Goal: Task Accomplishment & Management: Manage account settings

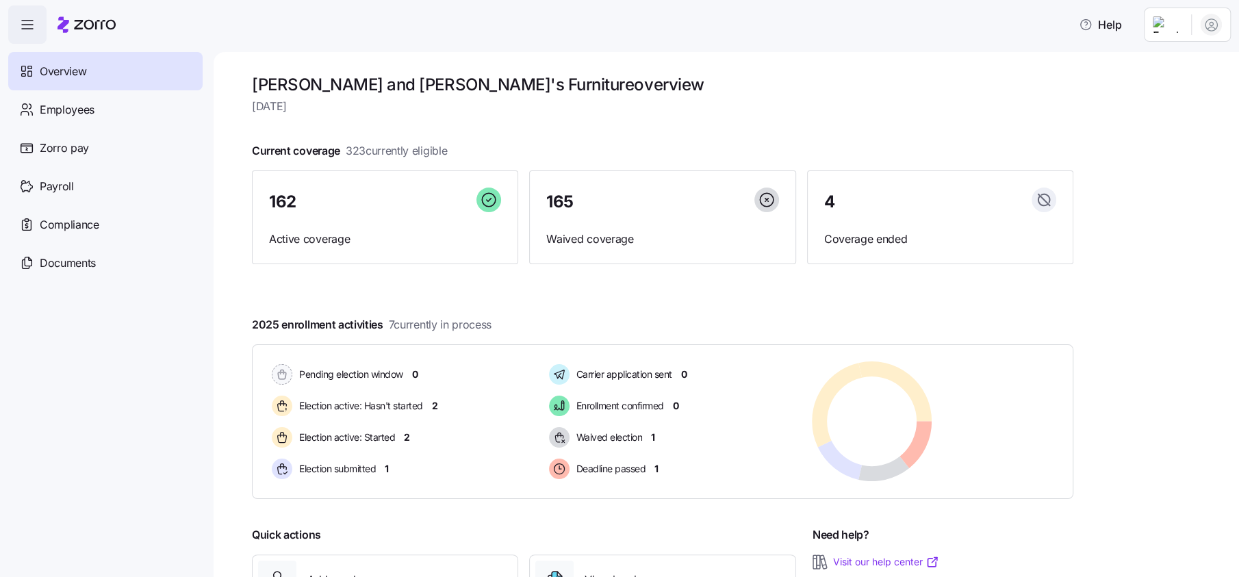
click at [57, 63] on span "Overview" at bounding box center [63, 71] width 47 height 17
click at [60, 186] on span "Payroll" at bounding box center [57, 186] width 34 height 17
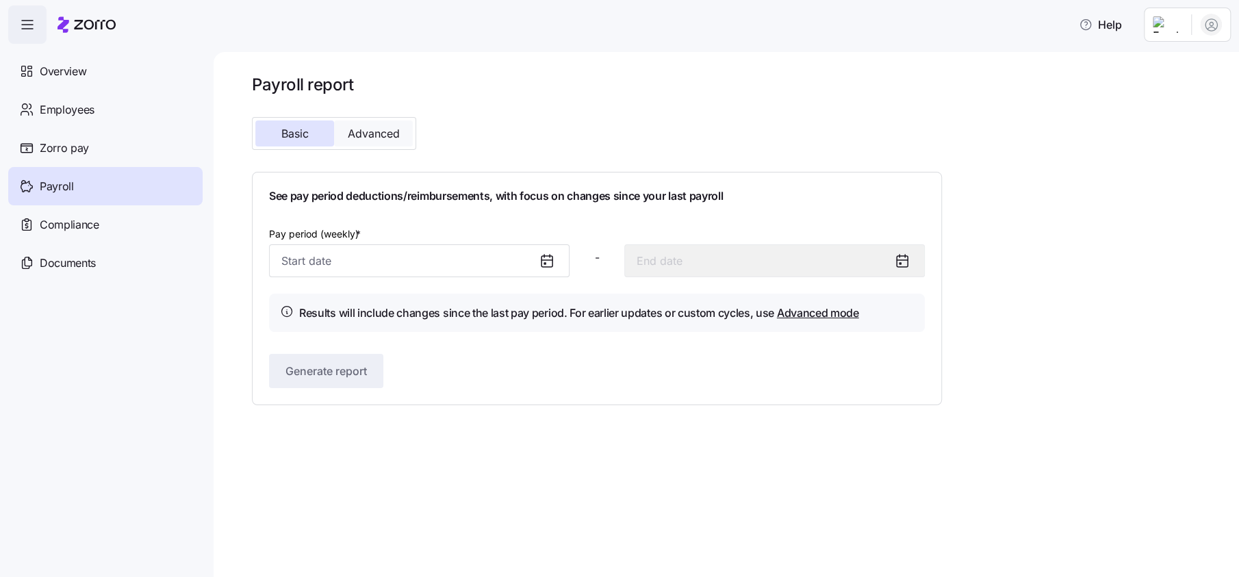
click at [370, 139] on span "Advanced" at bounding box center [374, 133] width 52 height 11
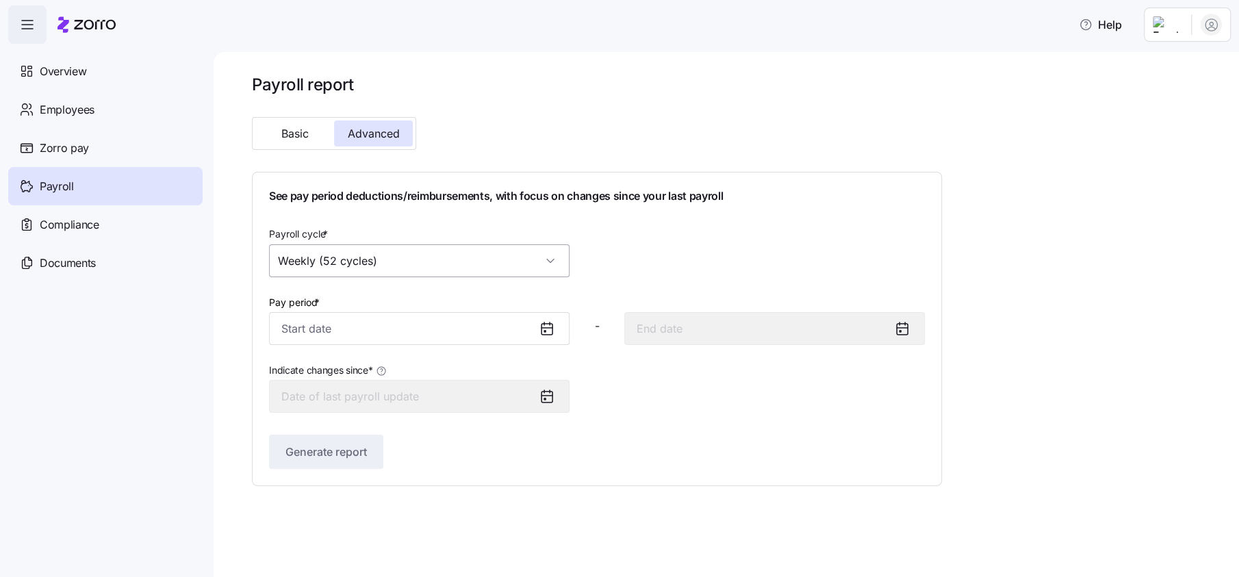
click at [552, 254] on input "Weekly (52 cycles)" at bounding box center [419, 260] width 300 height 33
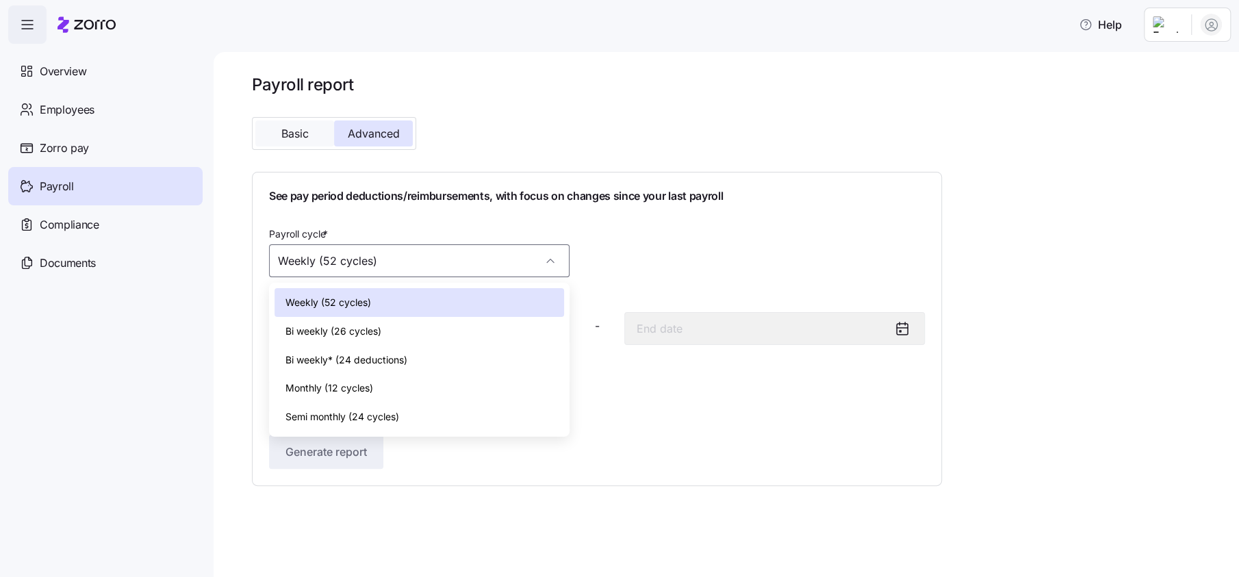
click at [313, 144] on button "Basic" at bounding box center [294, 133] width 79 height 26
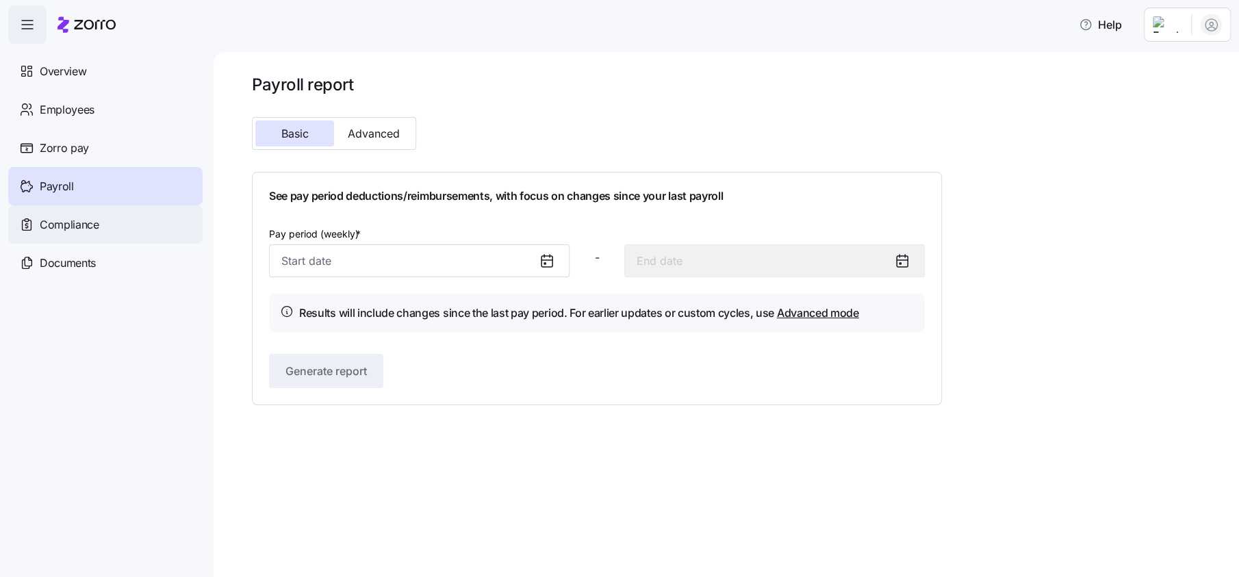
click at [92, 221] on span "Compliance" at bounding box center [70, 224] width 60 height 17
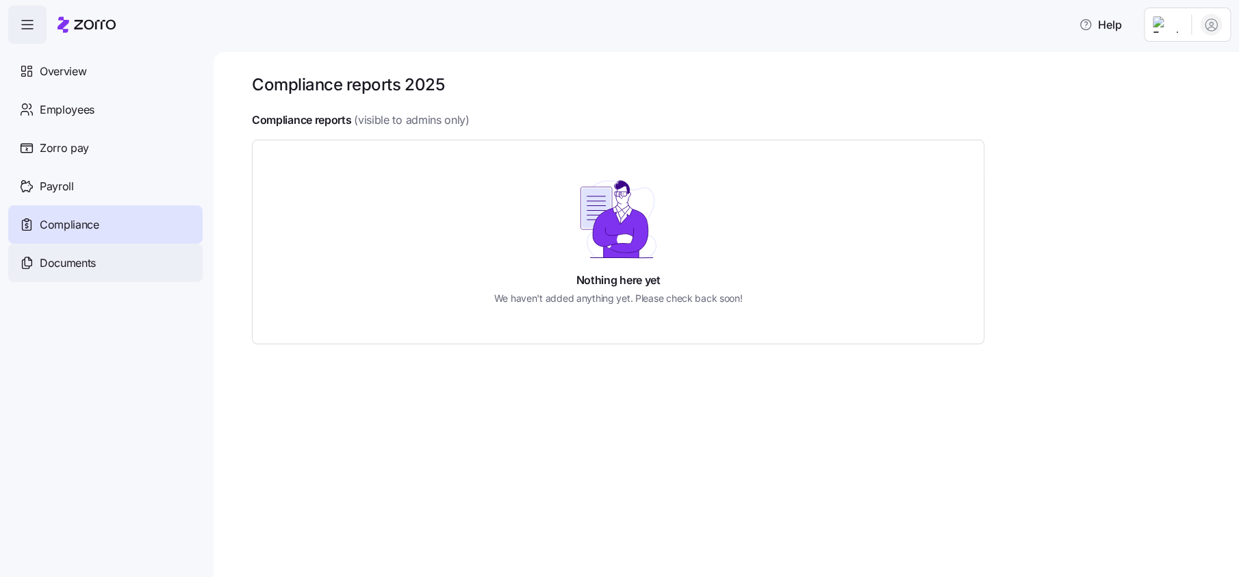
click at [98, 273] on div "Documents" at bounding box center [105, 263] width 194 height 38
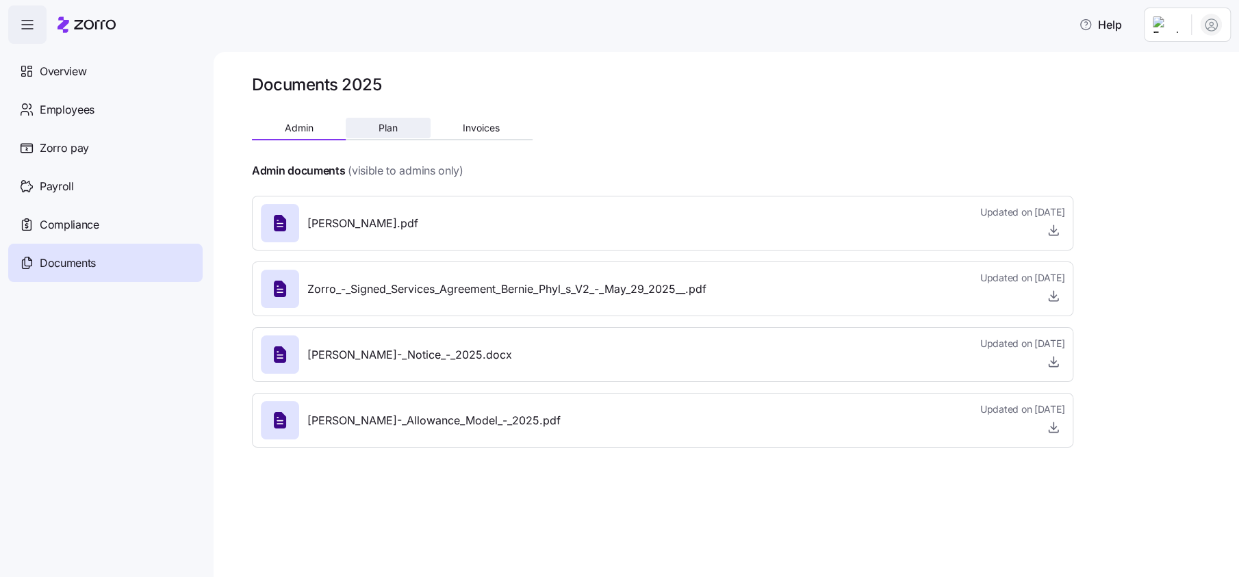
click at [387, 131] on span "Plan" at bounding box center [387, 128] width 19 height 10
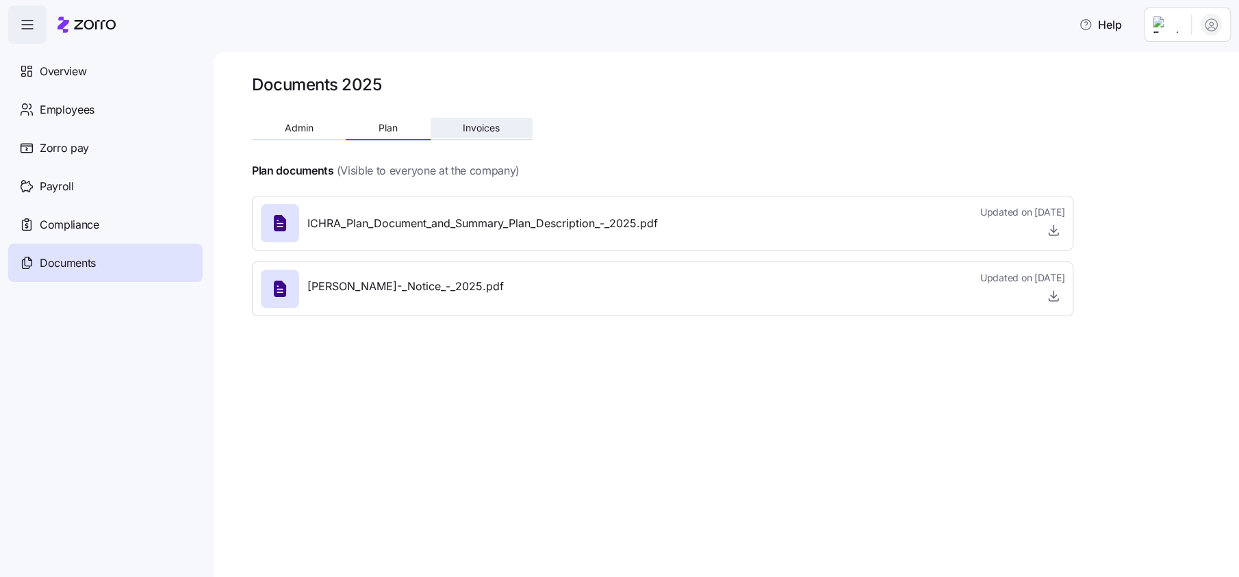
click at [502, 129] on button "Invoices" at bounding box center [481, 128] width 102 height 21
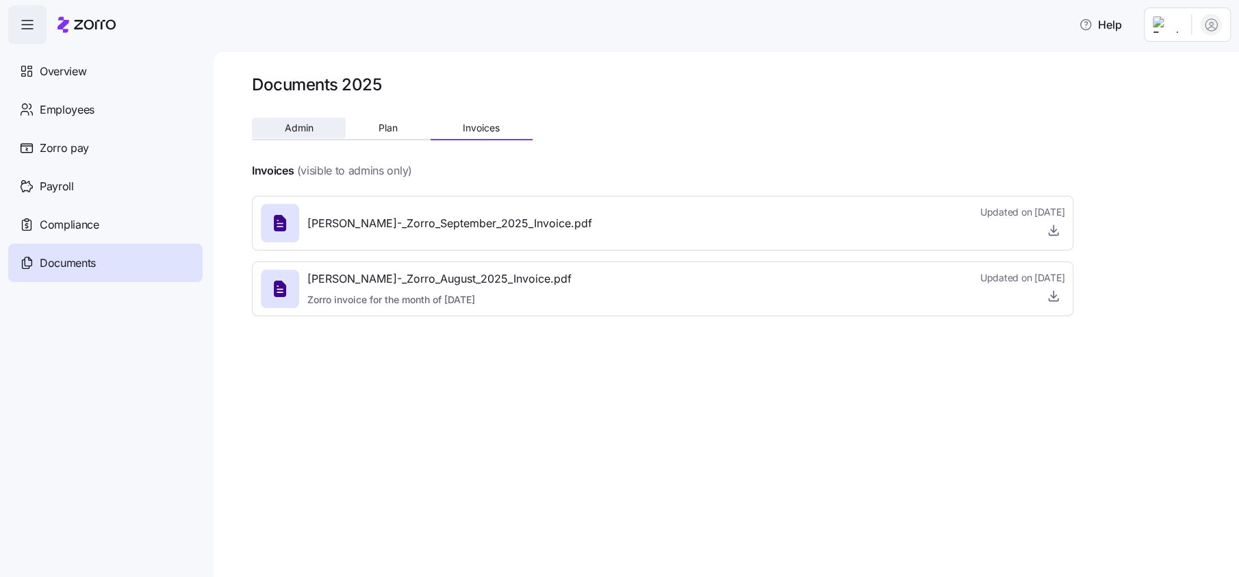
click at [290, 125] on span "Admin" at bounding box center [299, 128] width 29 height 10
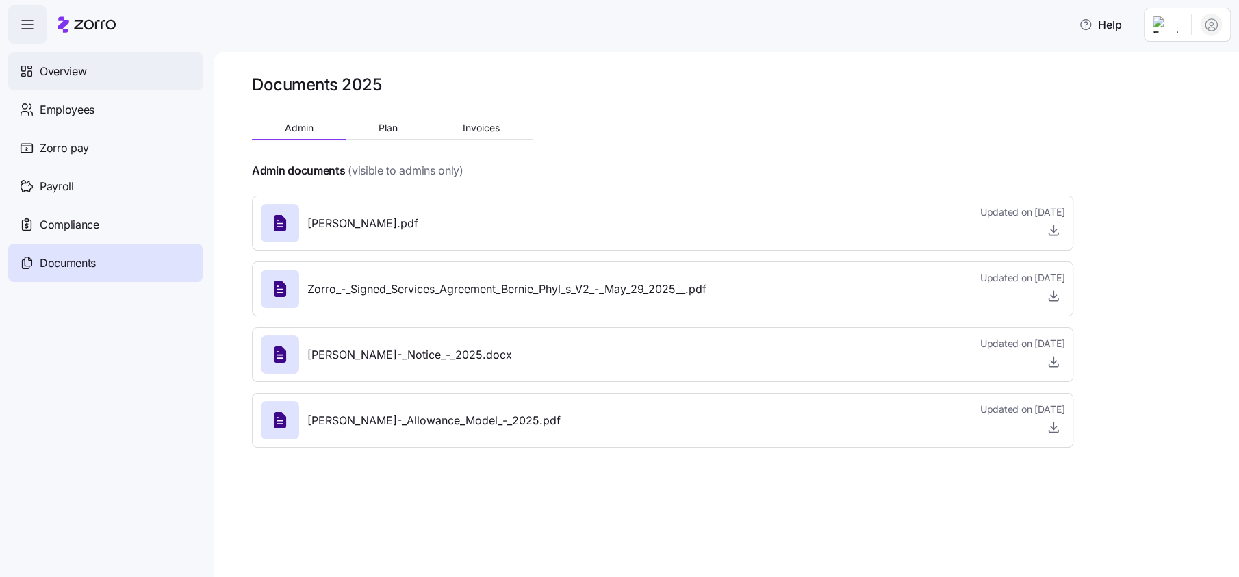
click at [84, 78] on span "Overview" at bounding box center [63, 71] width 47 height 17
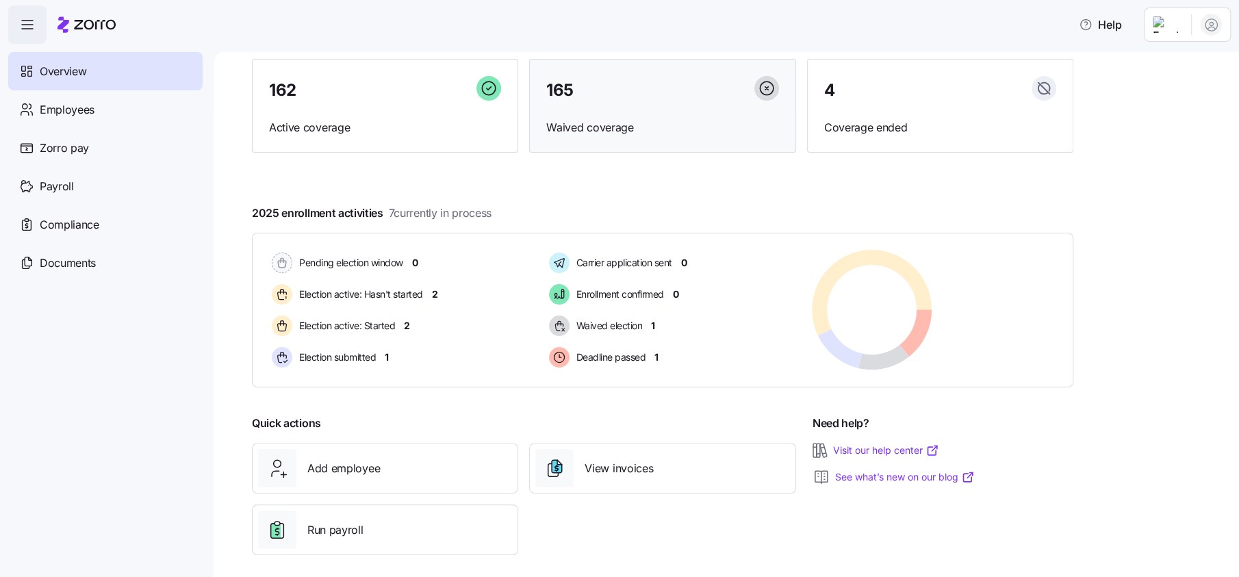
scroll to position [122, 0]
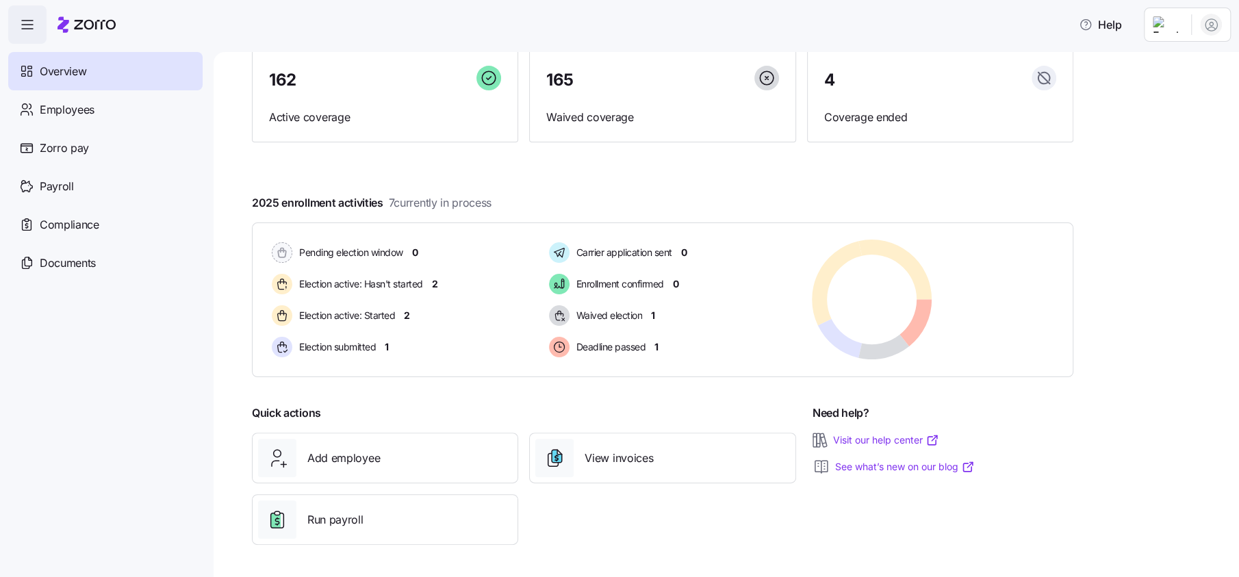
click at [885, 445] on link "Visit our help center" at bounding box center [886, 440] width 106 height 14
click at [656, 343] on span "1" at bounding box center [656, 347] width 4 height 14
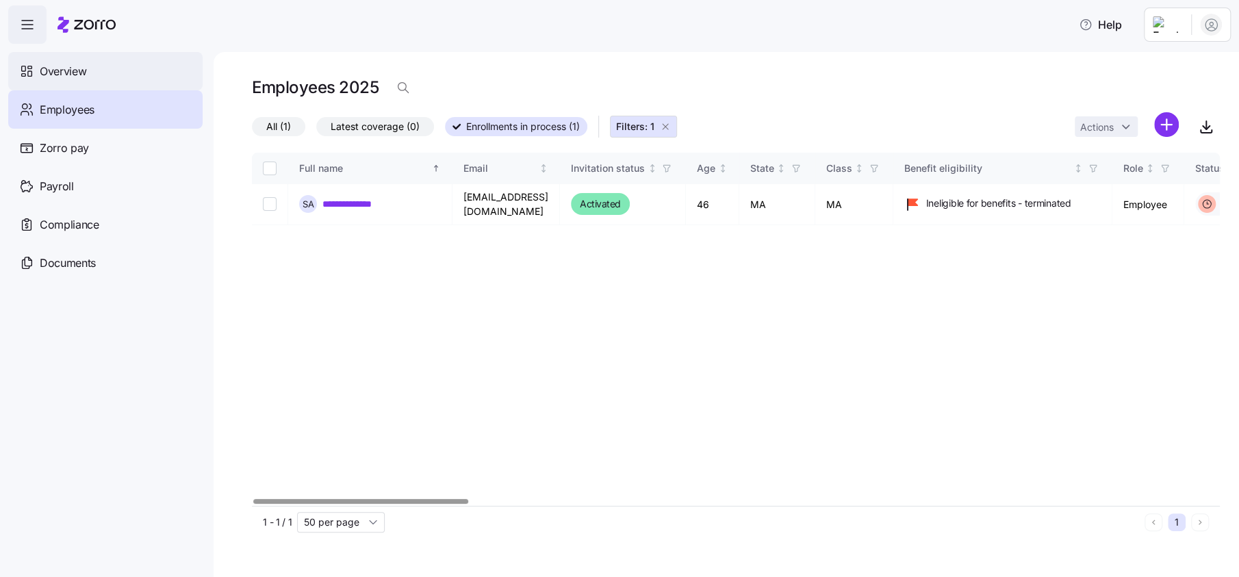
click at [57, 68] on span "Overview" at bounding box center [63, 71] width 47 height 17
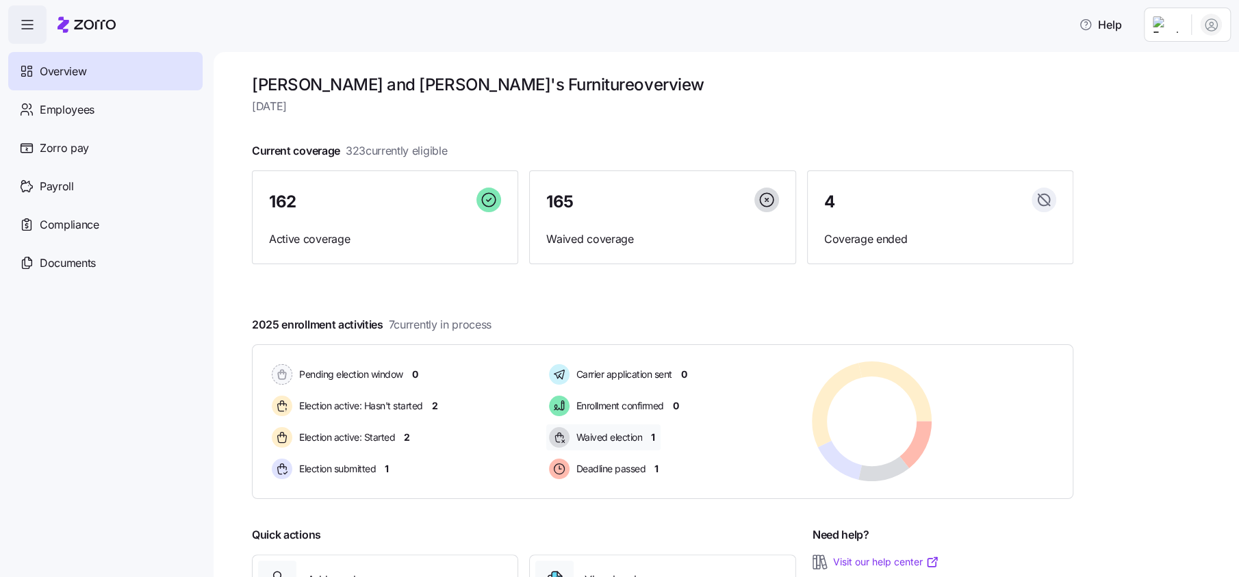
click at [653, 436] on span "1" at bounding box center [653, 437] width 4 height 14
click at [619, 431] on span "Waived election" at bounding box center [607, 437] width 70 height 14
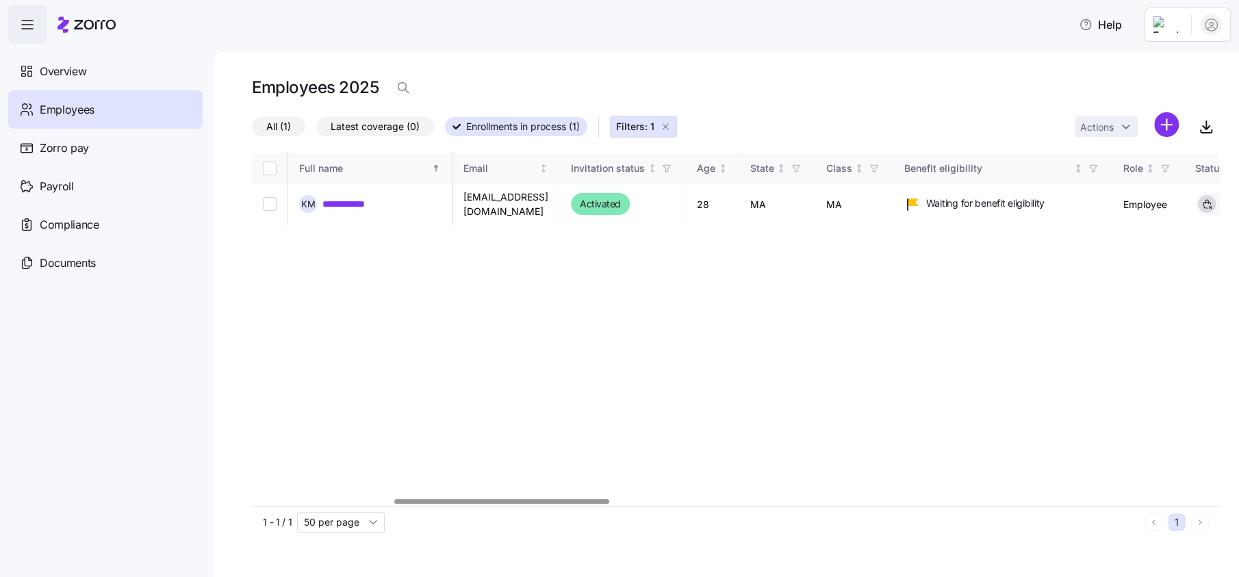
click at [394, 499] on div at bounding box center [501, 501] width 215 height 5
click at [73, 67] on span "Overview" at bounding box center [63, 71] width 47 height 17
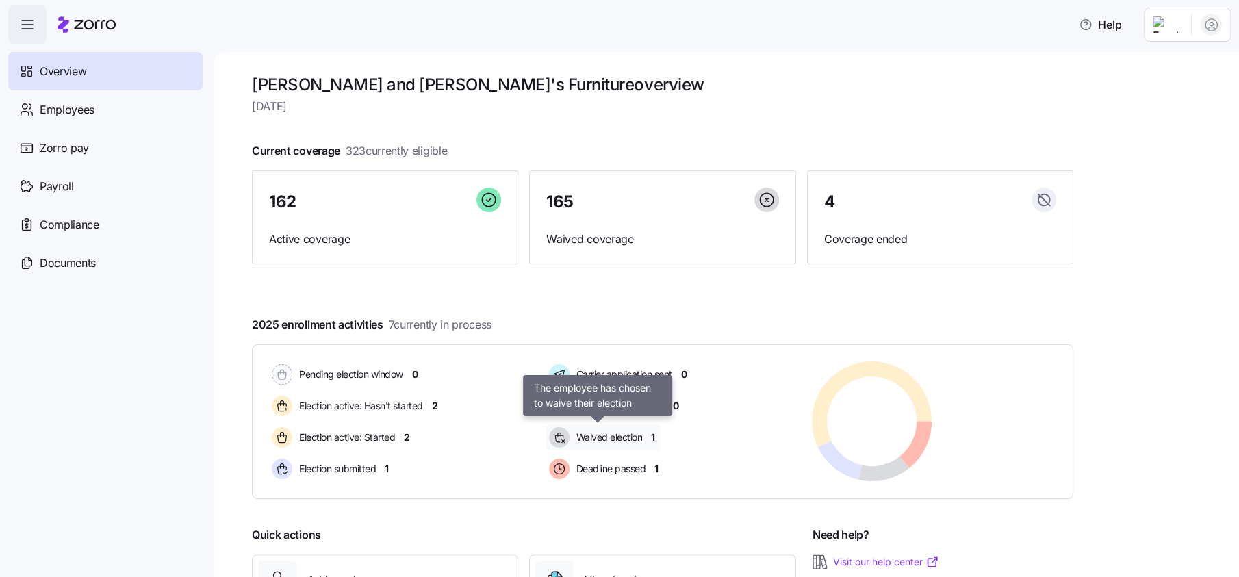
click at [646, 431] on div "Waived election" at bounding box center [597, 437] width 103 height 26
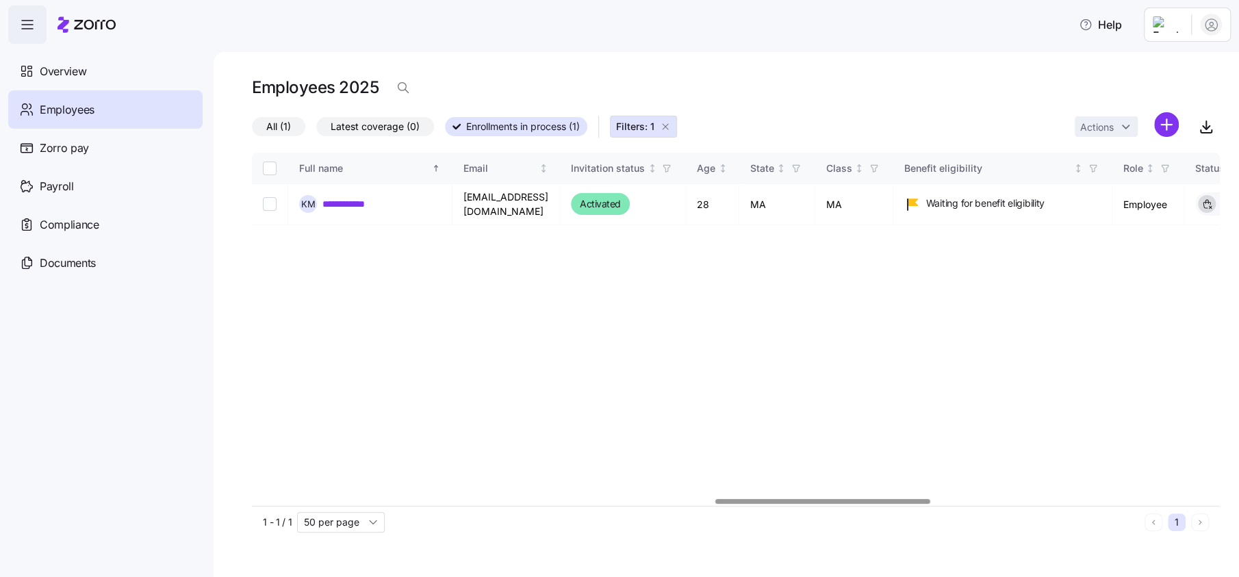
click at [822, 497] on div at bounding box center [736, 501] width 968 height 8
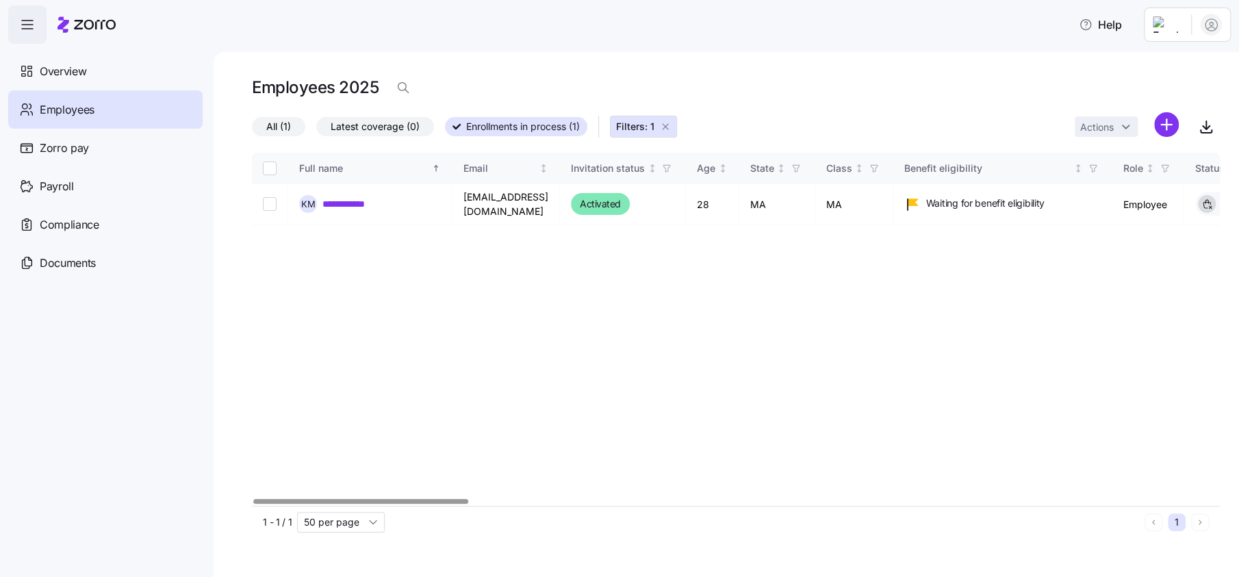
click at [319, 506] on div at bounding box center [736, 501] width 968 height 8
click at [638, 131] on span "Filters: 1" at bounding box center [635, 127] width 38 height 14
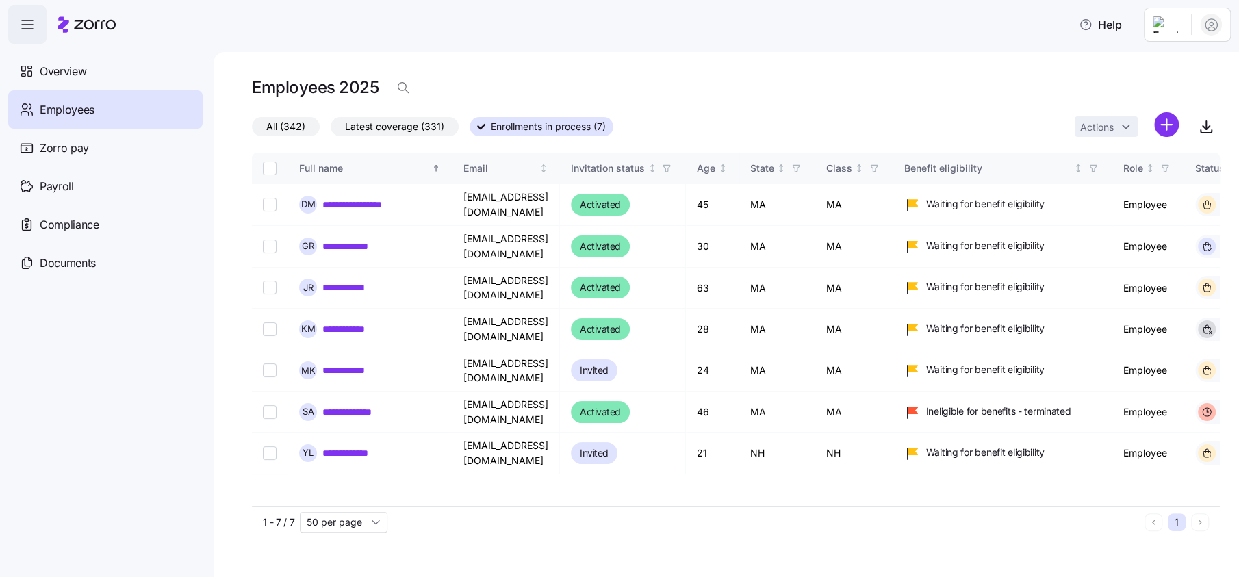
click at [292, 126] on span "All (342)" at bounding box center [285, 127] width 39 height 18
click at [252, 130] on input "All (342)" at bounding box center [252, 130] width 0 height 0
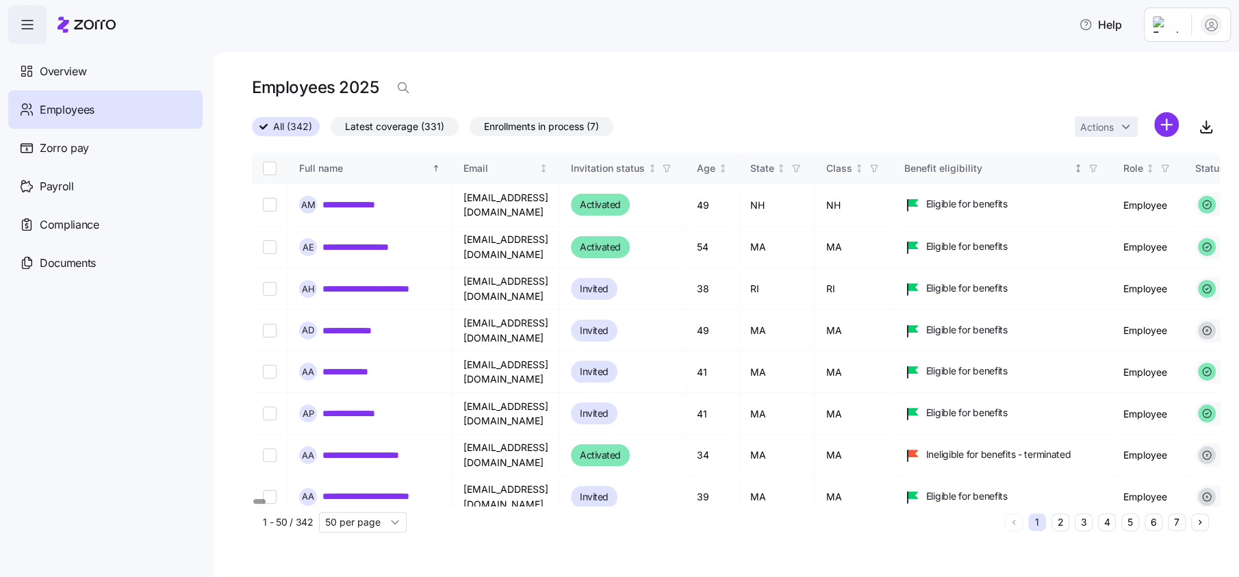
click at [1044, 164] on div "Benefit eligibility" at bounding box center [987, 168] width 167 height 15
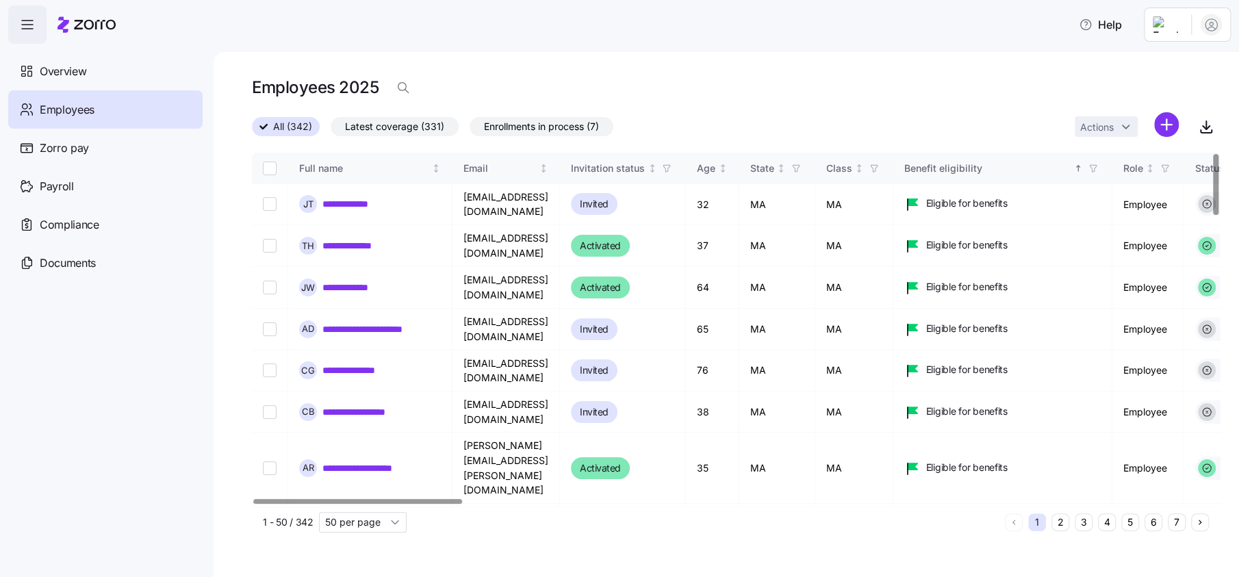
click at [1044, 164] on div "Benefit eligibility" at bounding box center [987, 168] width 167 height 15
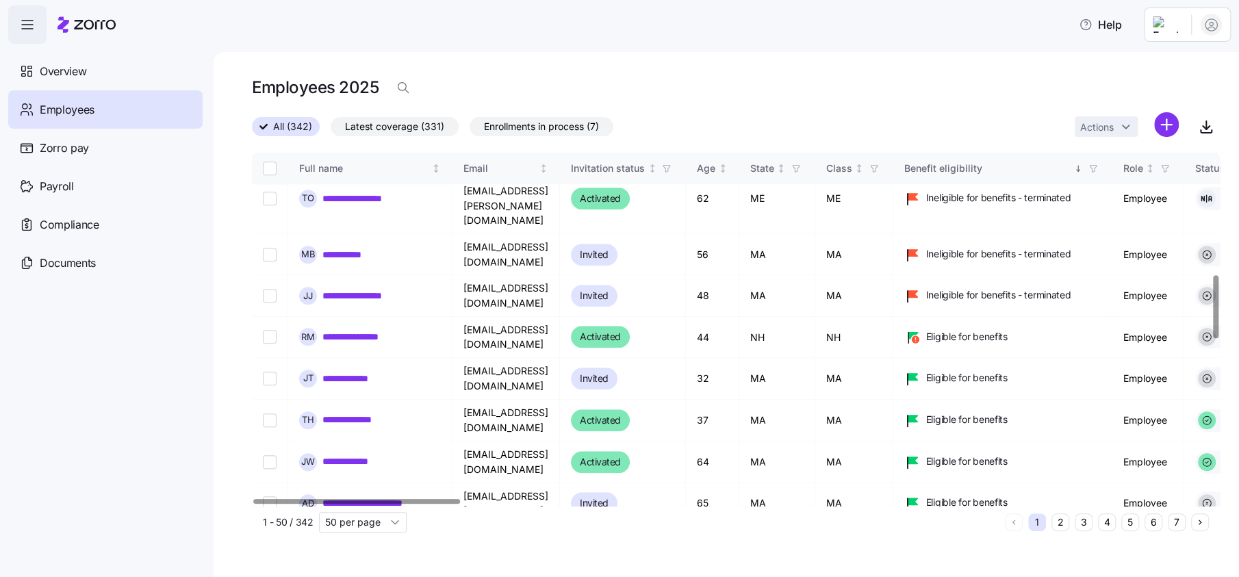
scroll to position [256, 0]
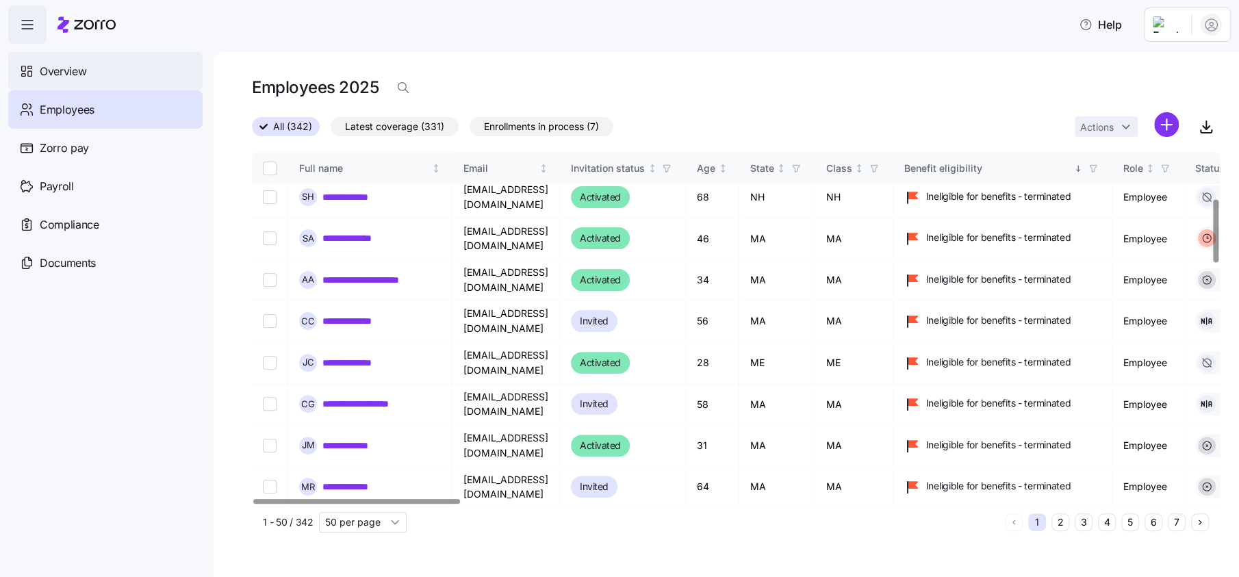
click at [77, 74] on span "Overview" at bounding box center [63, 71] width 47 height 17
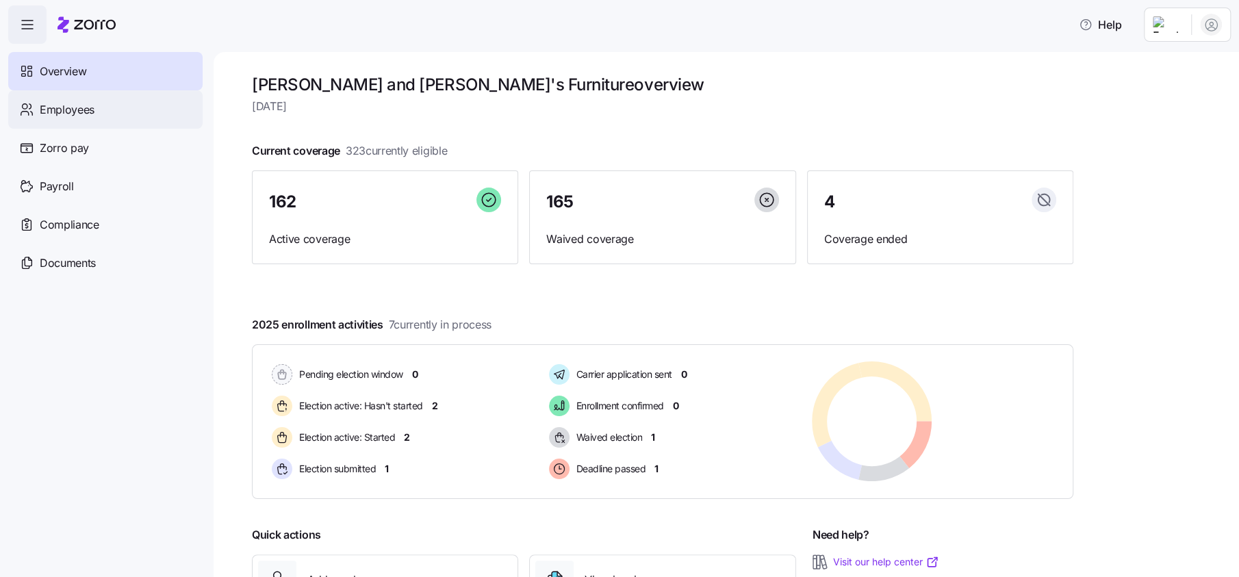
click at [77, 117] on span "Employees" at bounding box center [67, 109] width 55 height 17
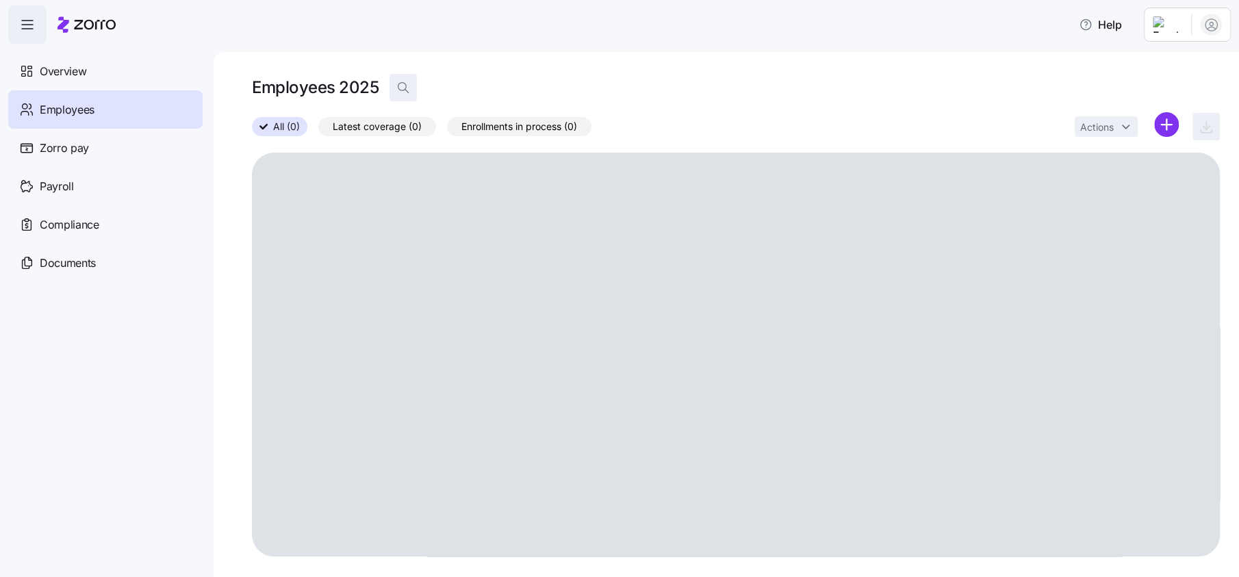
click at [404, 88] on icon "button" at bounding box center [403, 88] width 14 height 14
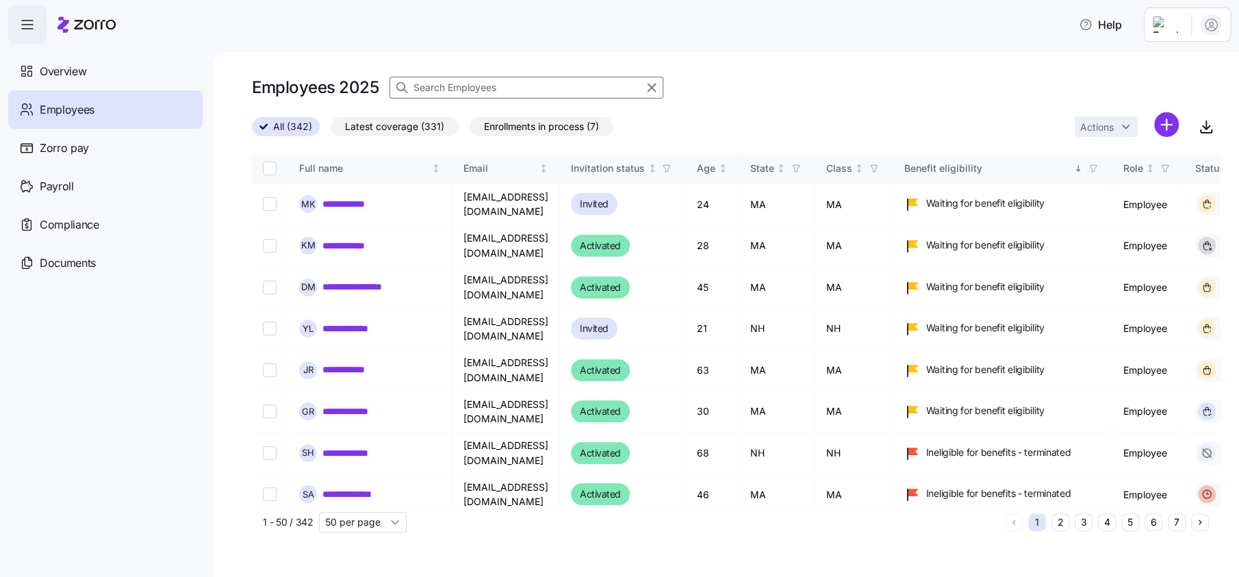
click at [434, 84] on input at bounding box center [526, 88] width 274 height 22
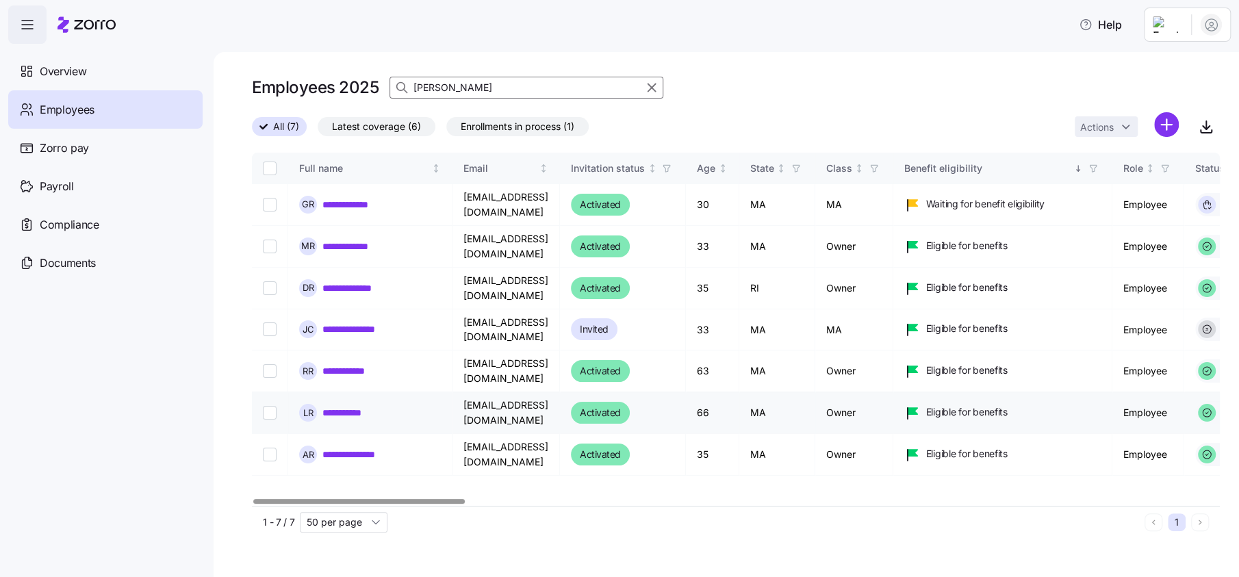
type input "rubin"
drag, startPoint x: 364, startPoint y: 404, endPoint x: 404, endPoint y: 402, distance: 40.4
click at [364, 406] on link "**********" at bounding box center [353, 413] width 63 height 14
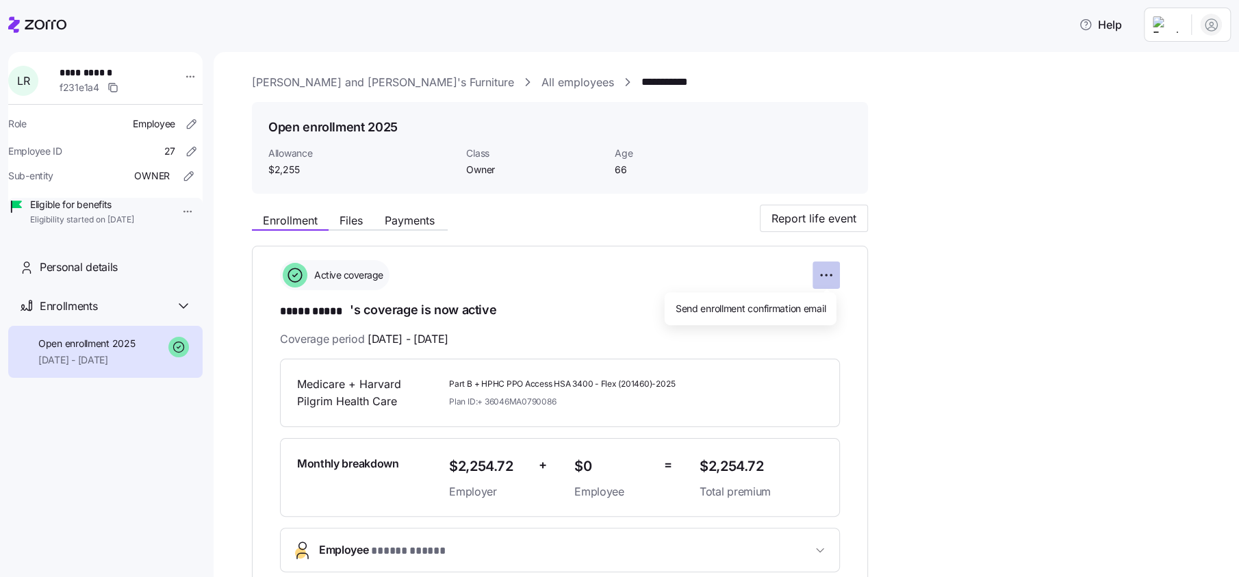
click at [819, 270] on html "**********" at bounding box center [619, 284] width 1239 height 569
drag, startPoint x: 936, startPoint y: 280, endPoint x: 999, endPoint y: 337, distance: 85.2
click at [937, 280] on html "**********" at bounding box center [619, 284] width 1239 height 569
click at [179, 308] on icon at bounding box center [183, 306] width 8 height 4
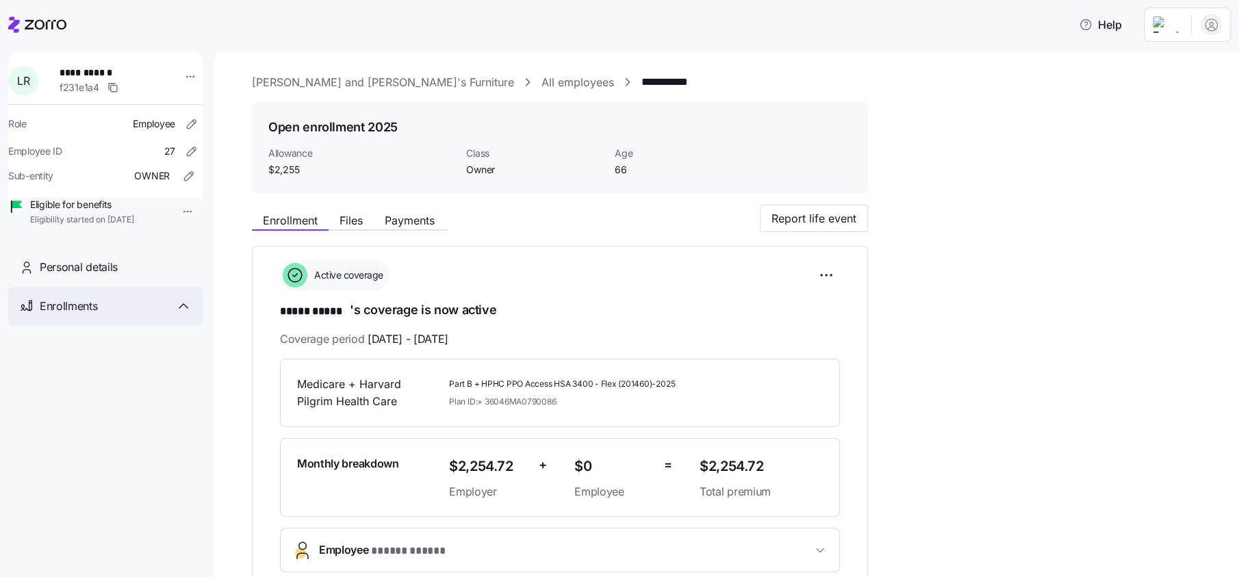
click at [187, 314] on icon at bounding box center [183, 306] width 16 height 16
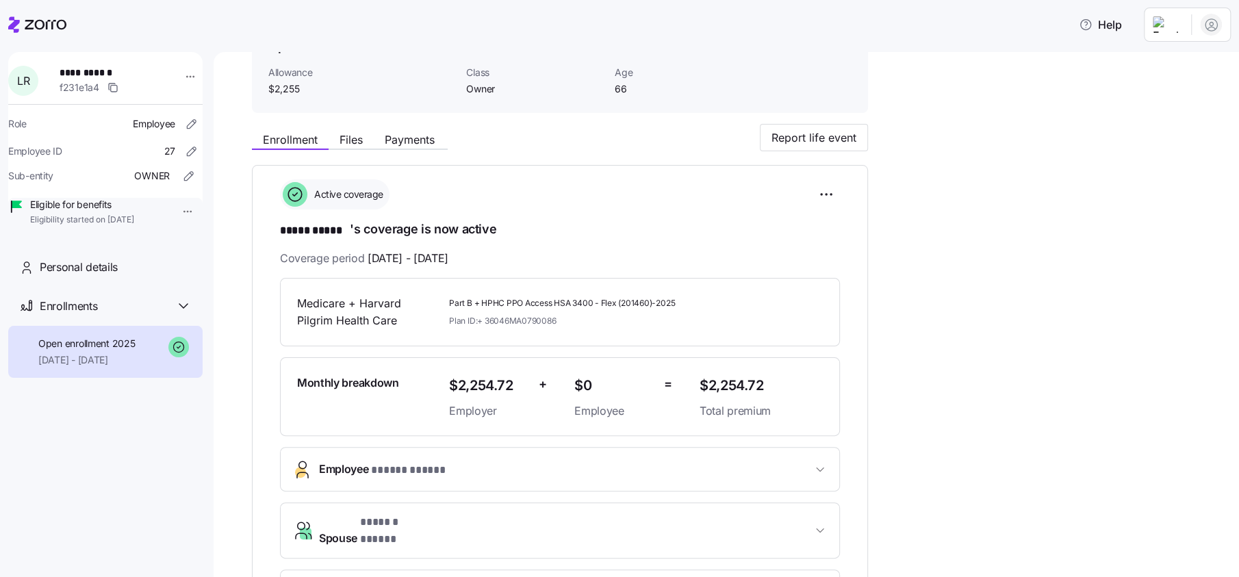
scroll to position [85, 0]
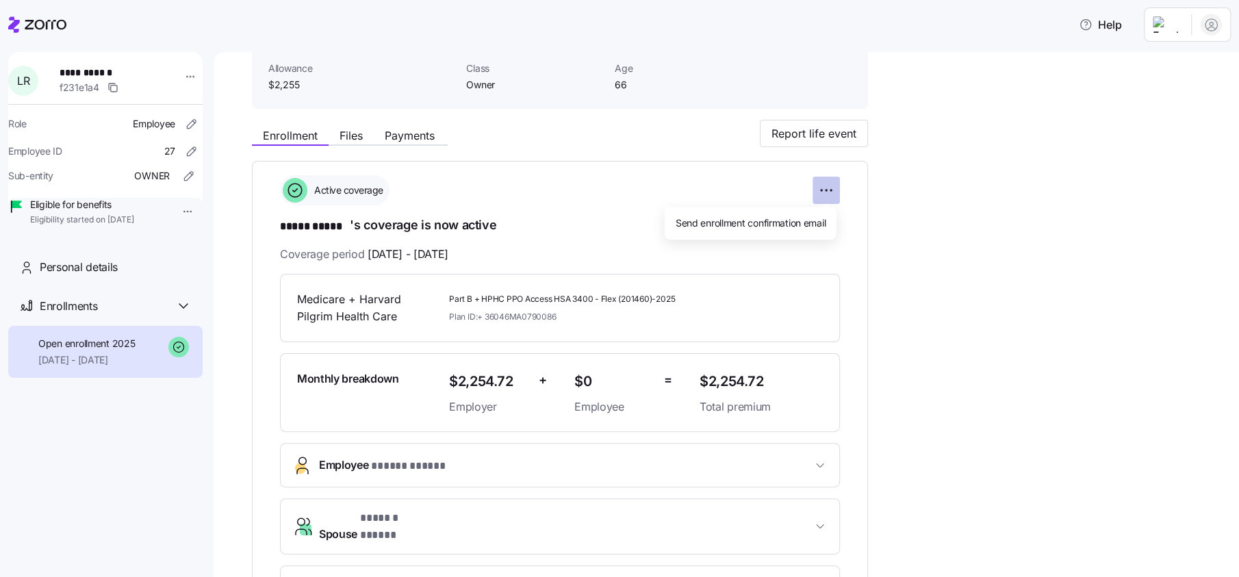
click at [831, 195] on html "**********" at bounding box center [619, 284] width 1239 height 569
click at [983, 197] on html "**********" at bounding box center [619, 284] width 1239 height 569
click at [345, 140] on span "Files" at bounding box center [350, 135] width 23 height 11
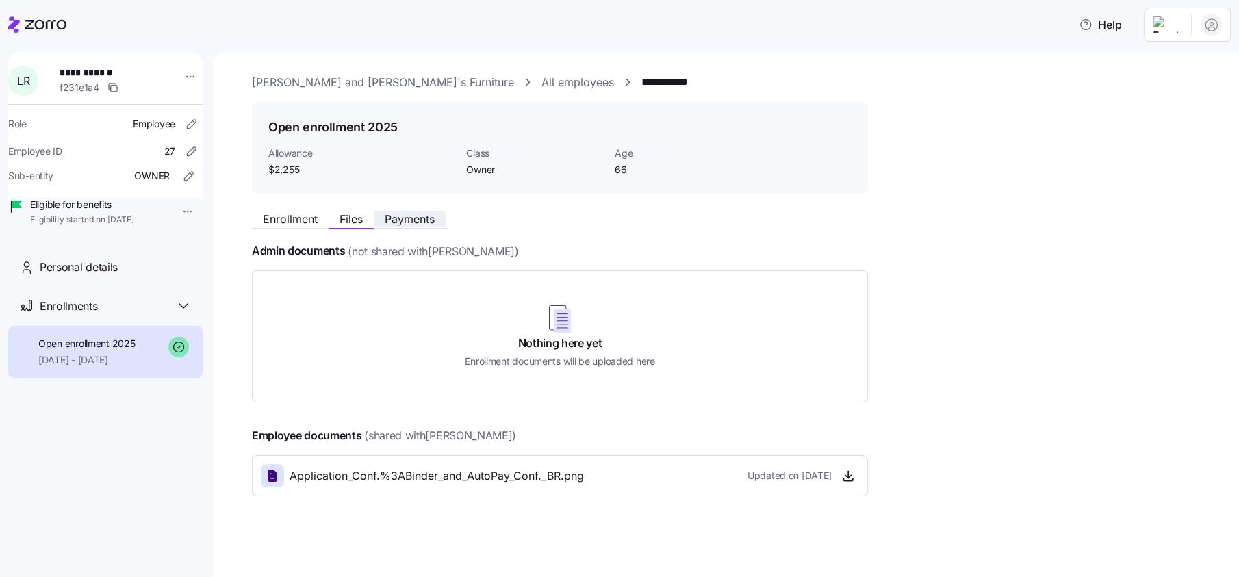
click at [412, 219] on span "Payments" at bounding box center [410, 218] width 50 height 11
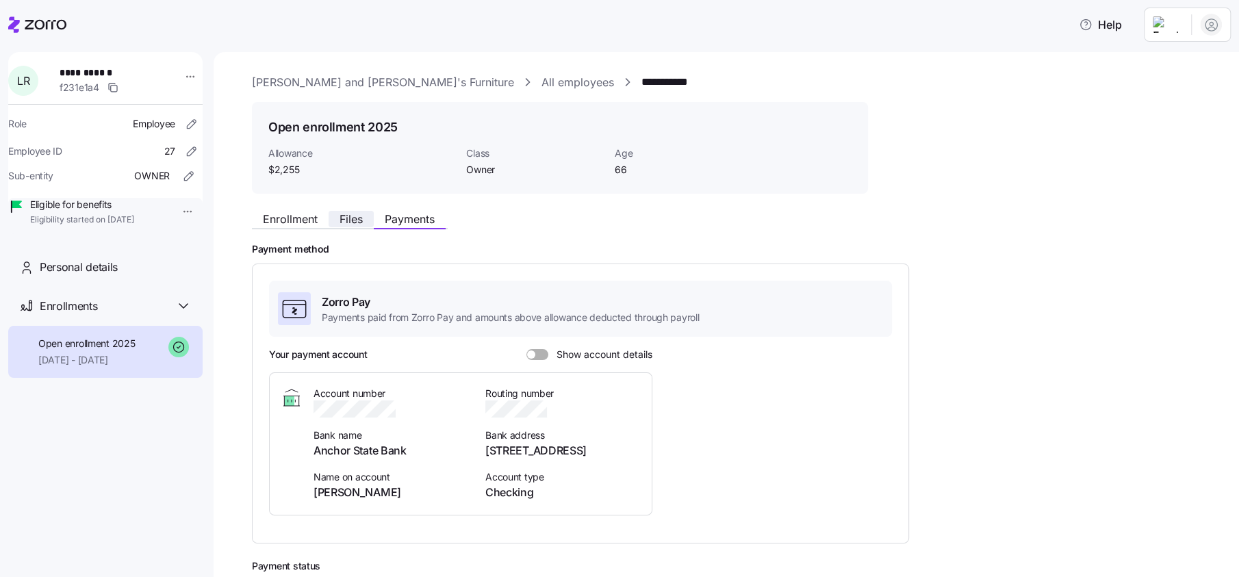
click at [356, 214] on span "Files" at bounding box center [350, 218] width 23 height 11
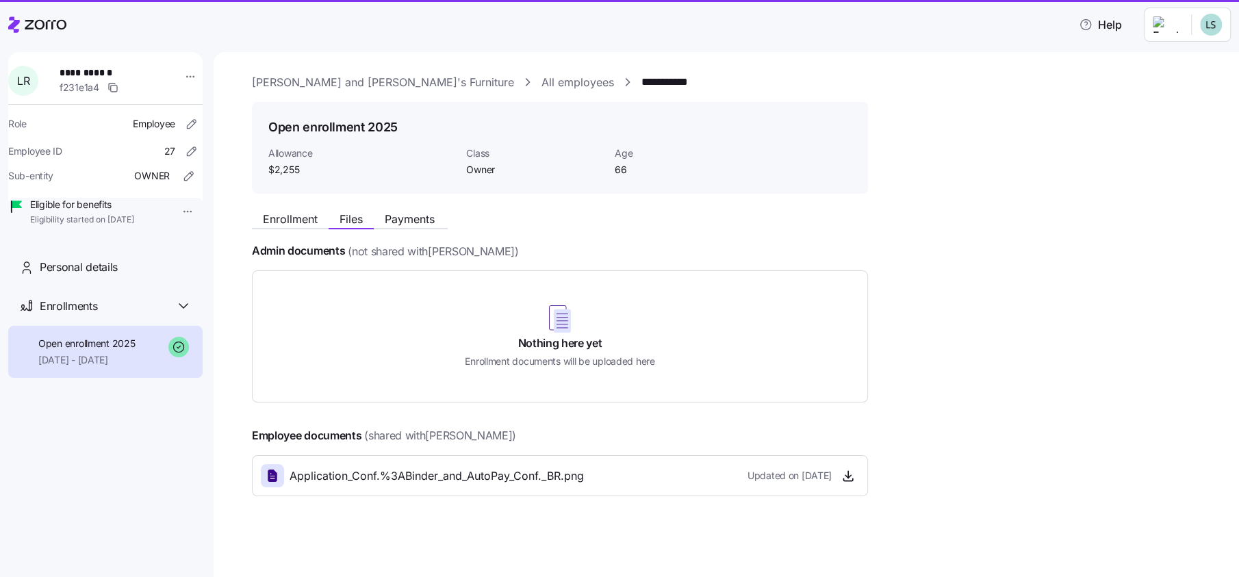
scroll to position [1, 0]
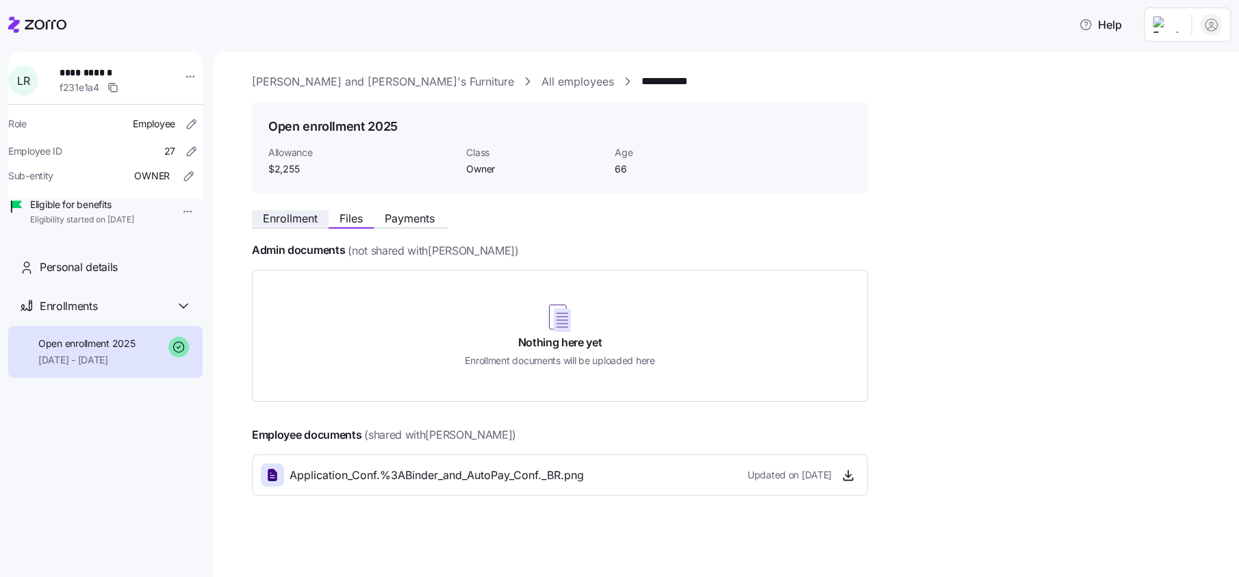
click at [294, 222] on span "Enrollment" at bounding box center [290, 218] width 55 height 11
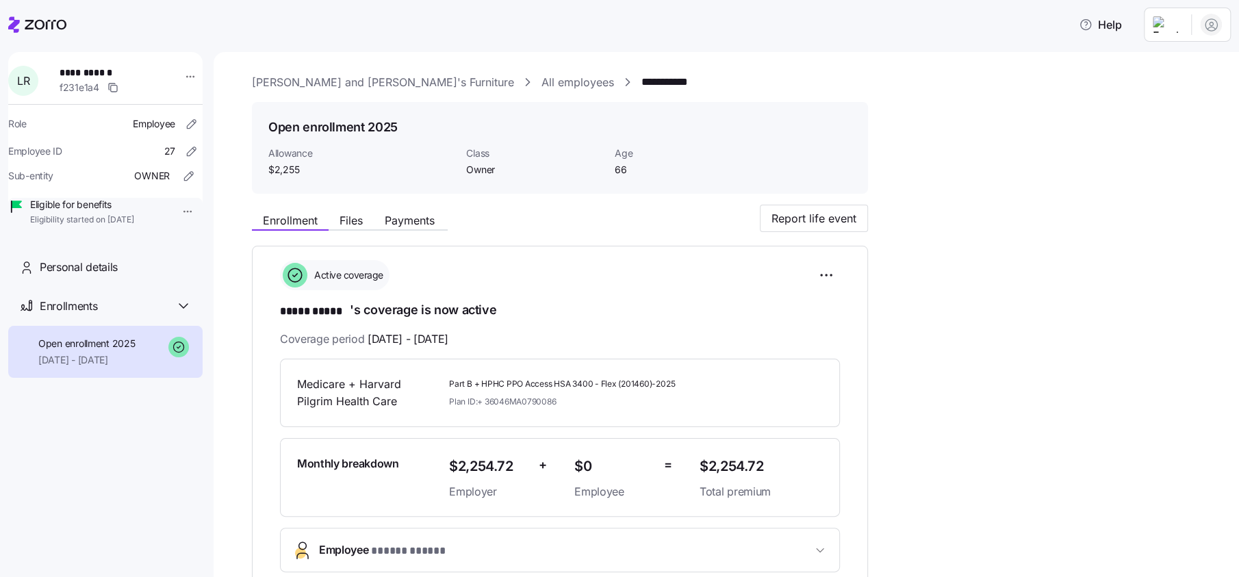
drag, startPoint x: 23, startPoint y: 27, endPoint x: 107, endPoint y: 44, distance: 86.6
click at [23, 27] on icon at bounding box center [37, 24] width 58 height 16
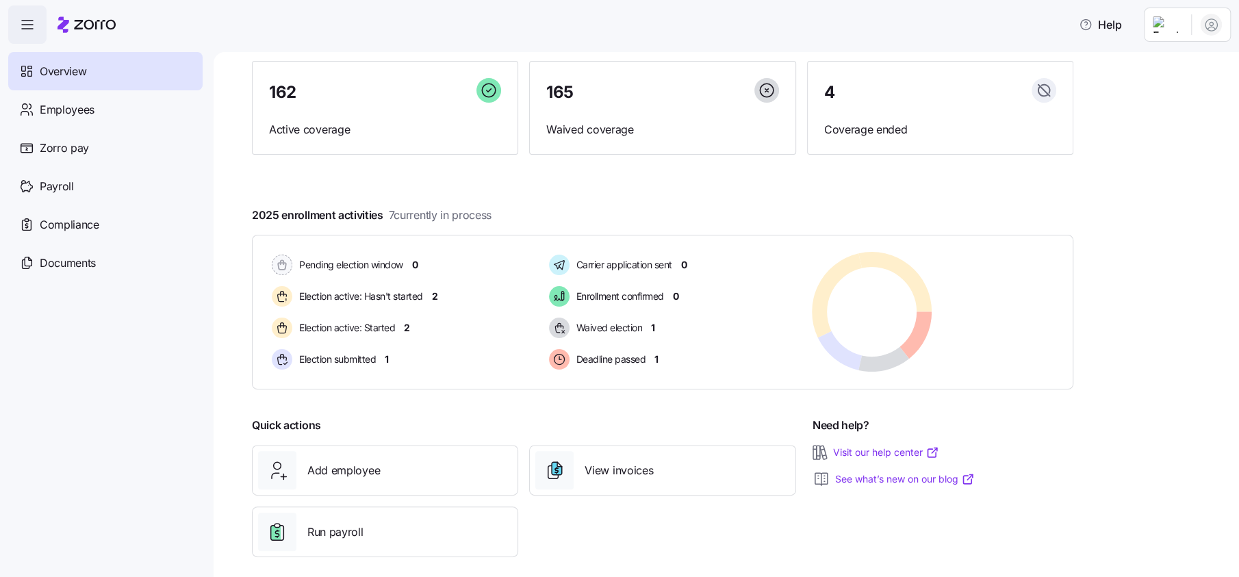
scroll to position [122, 0]
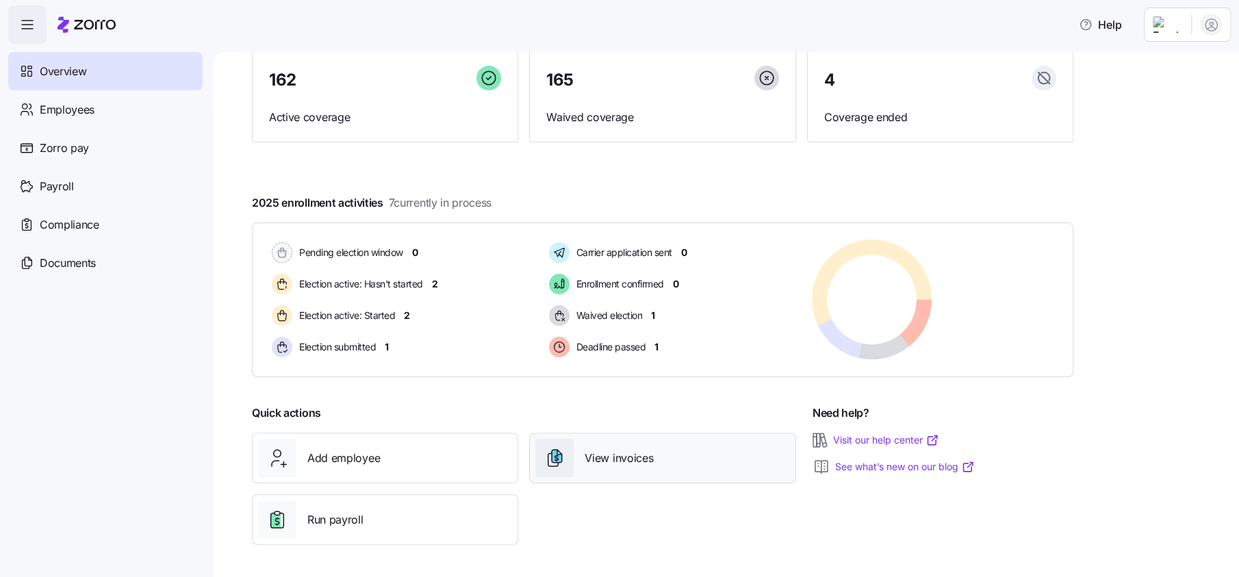
click at [627, 453] on span "View invoices" at bounding box center [618, 458] width 68 height 17
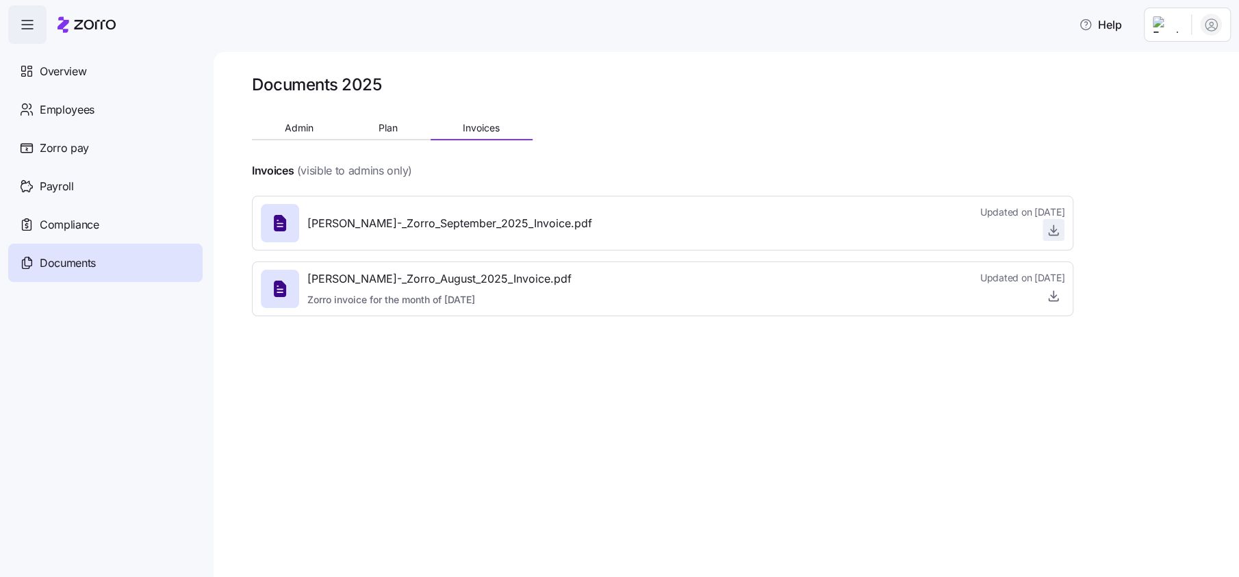
click at [1061, 229] on span "button" at bounding box center [1053, 230] width 21 height 21
click at [1055, 231] on icon "button" at bounding box center [1053, 230] width 14 height 14
click at [99, 29] on icon at bounding box center [86, 24] width 58 height 16
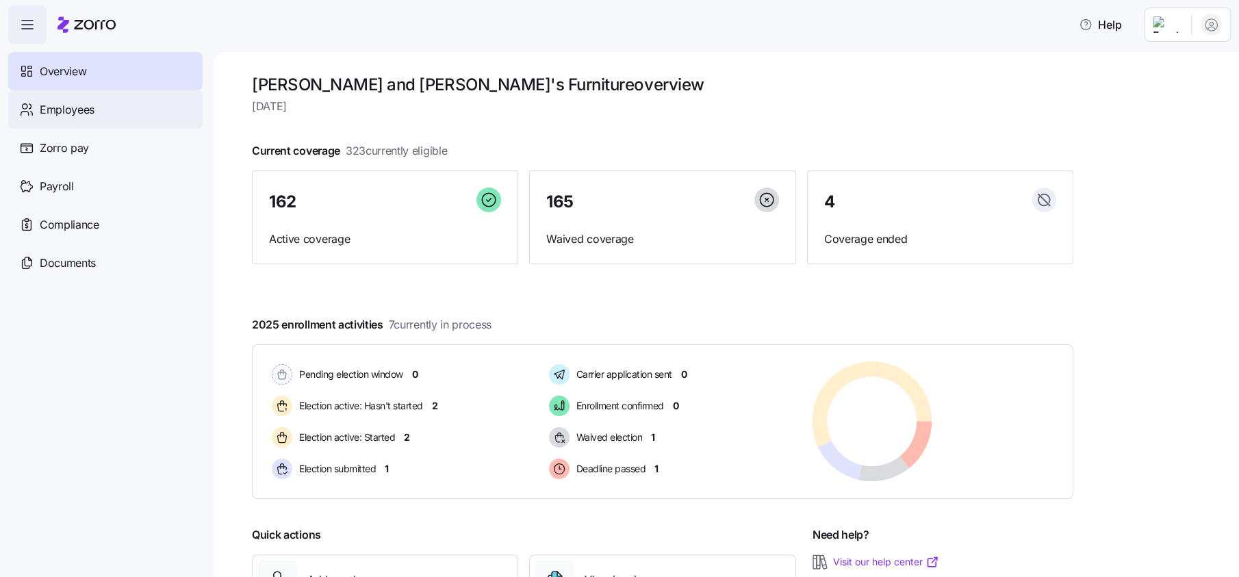
click at [64, 109] on span "Employees" at bounding box center [67, 109] width 55 height 17
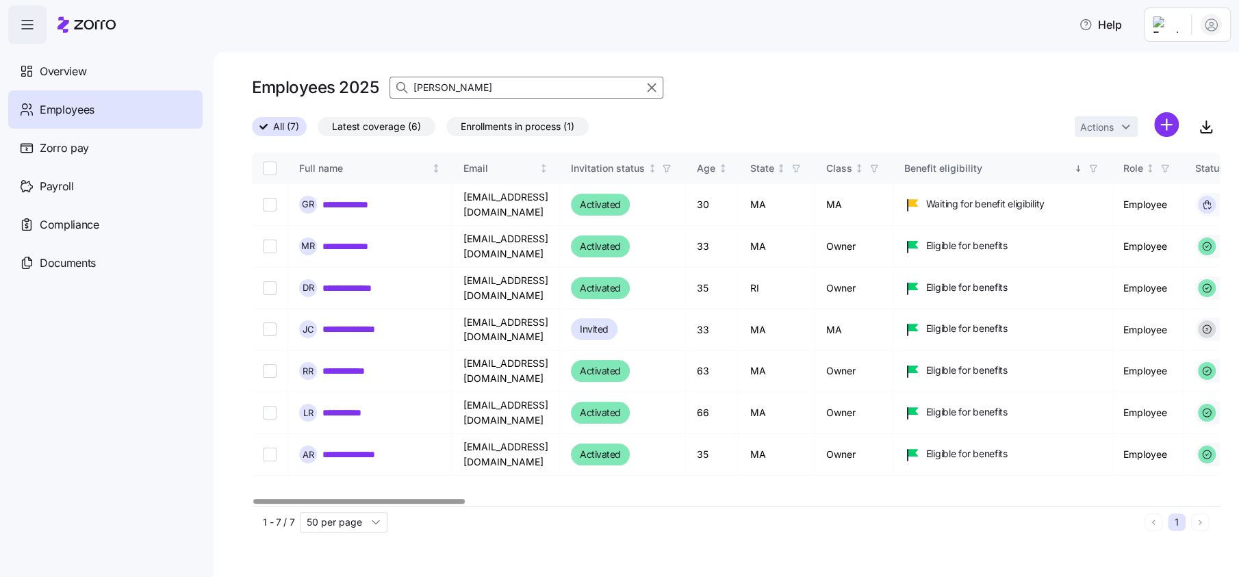
click at [485, 82] on input "rubin" at bounding box center [526, 88] width 274 height 22
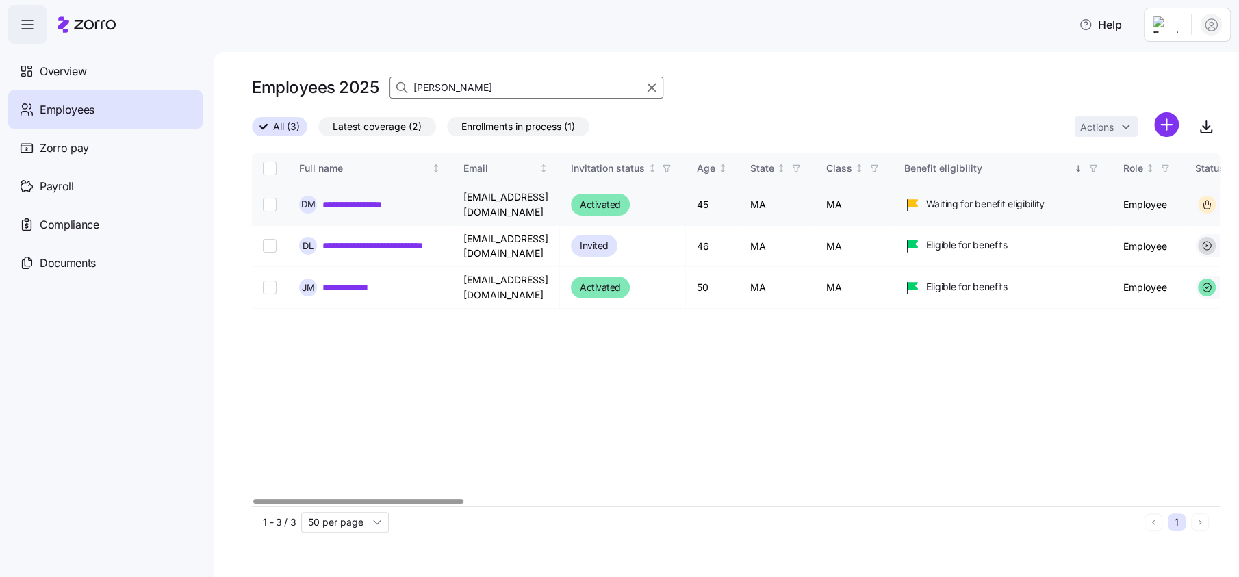
type input "monteiro"
click at [387, 205] on link "**********" at bounding box center [375, 205] width 107 height 14
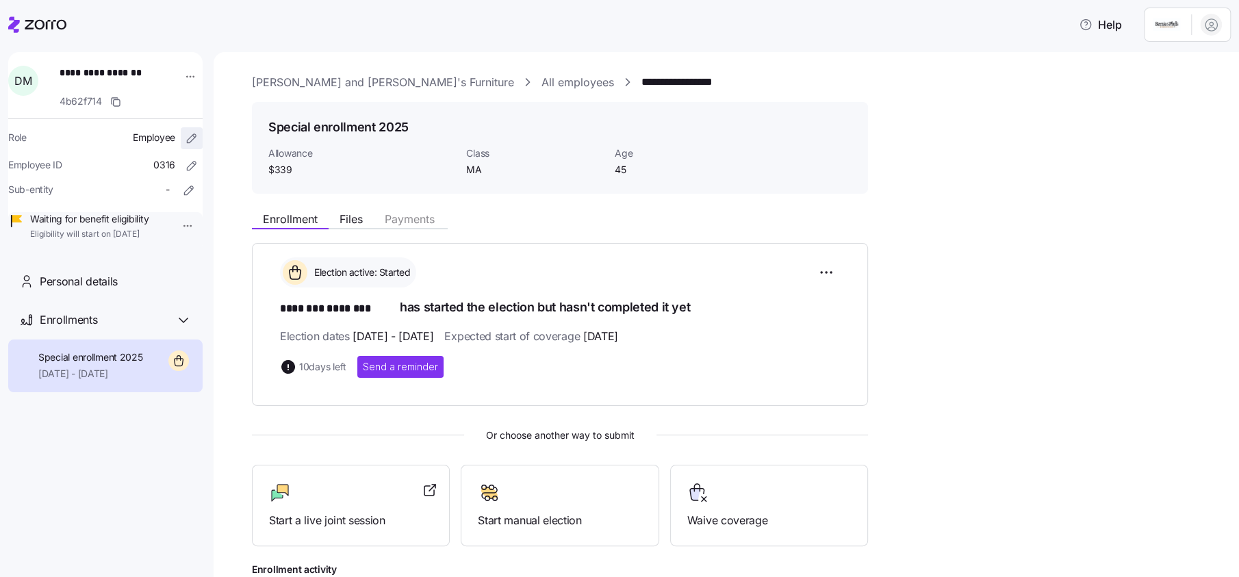
click at [185, 132] on icon "button" at bounding box center [192, 138] width 14 height 14
click at [178, 81] on html "**********" at bounding box center [619, 284] width 1239 height 569
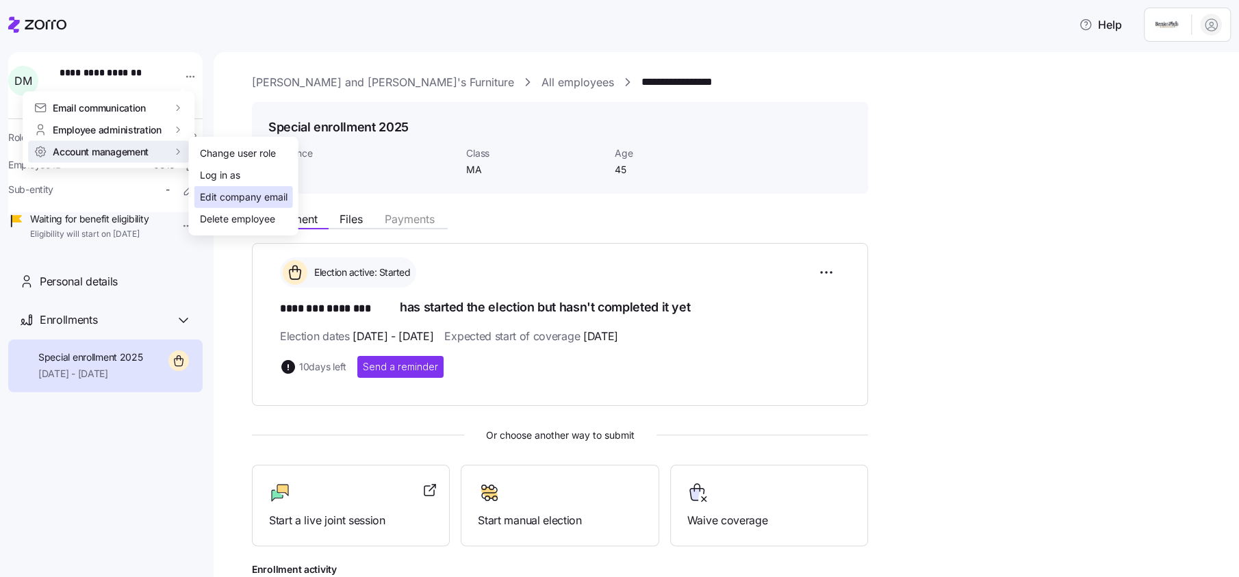
click at [239, 190] on div "Edit company email" at bounding box center [244, 197] width 88 height 15
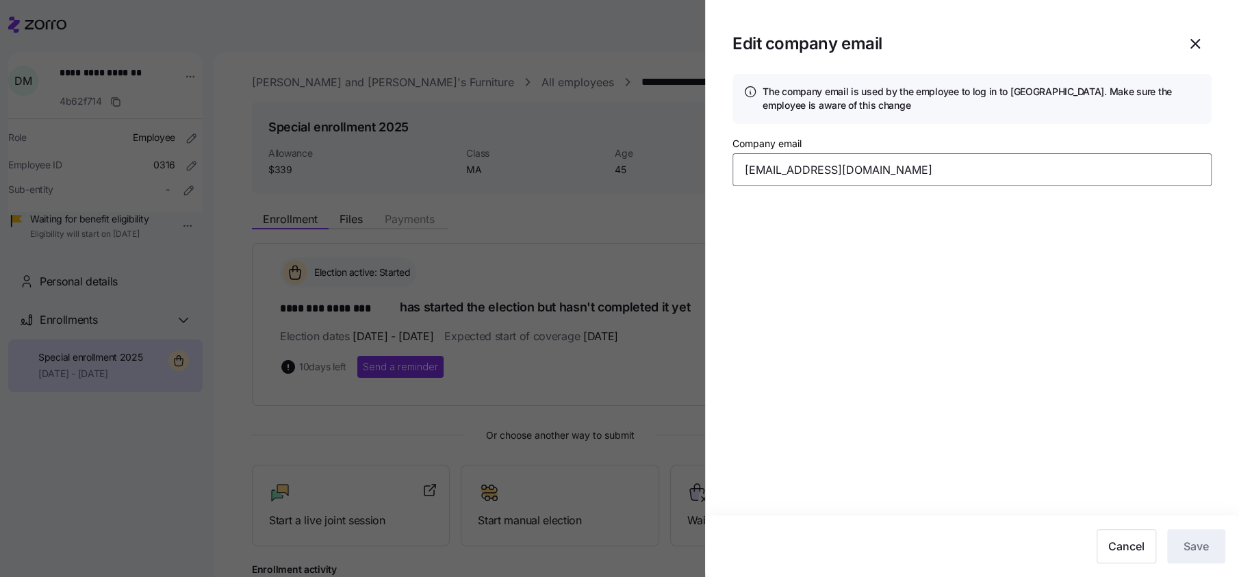
drag, startPoint x: 946, startPoint y: 170, endPoint x: 604, endPoint y: 170, distance: 342.8
click at [604, 569] on div "Edit company email The company email is used by the employee to log in to Zorro…" at bounding box center [619, 569] width 1239 height 0
type input "mininobonito1982@gmail.com"
click at [1202, 538] on span "Save" at bounding box center [1195, 546] width 25 height 16
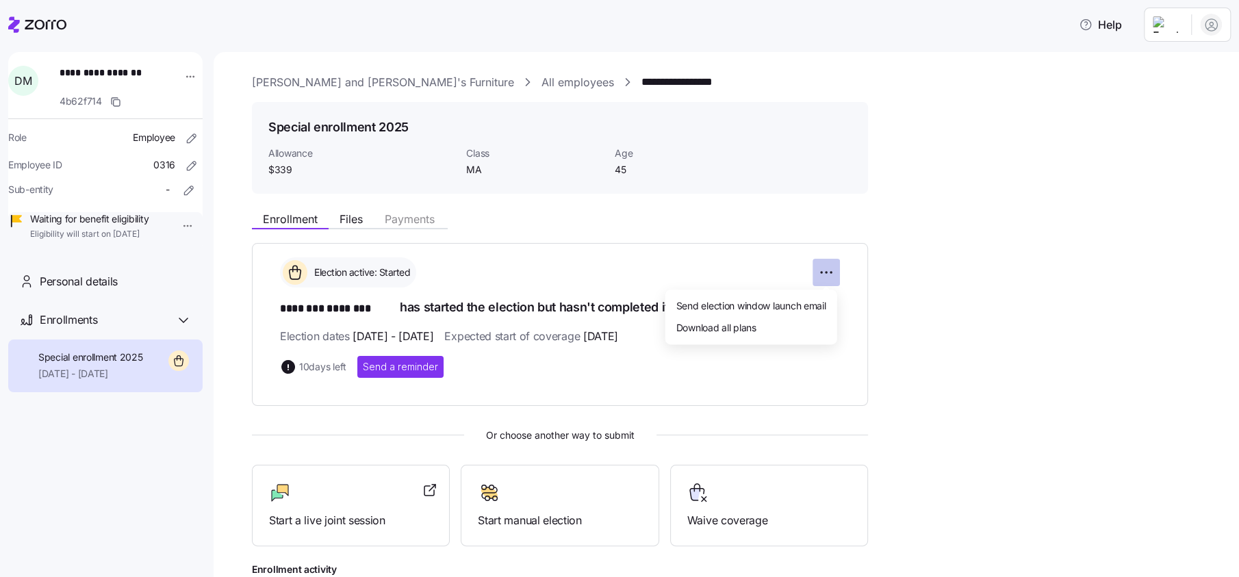
click at [823, 270] on html "**********" at bounding box center [619, 284] width 1239 height 569
click at [185, 81] on html "**********" at bounding box center [619, 284] width 1239 height 569
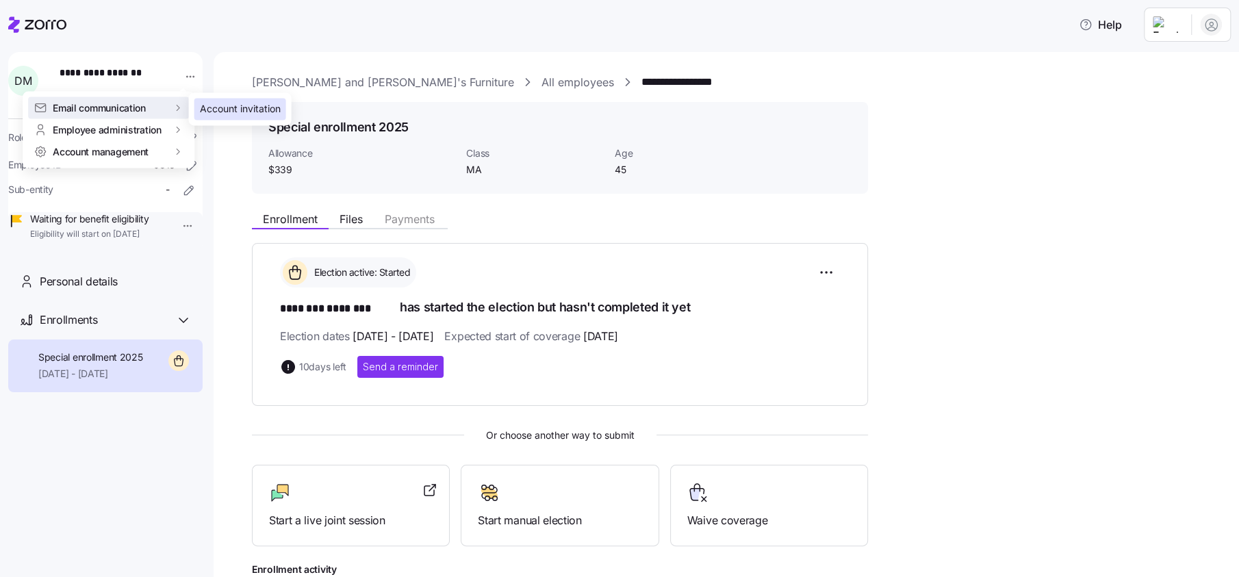
click at [237, 105] on div "Account invitation" at bounding box center [240, 109] width 81 height 15
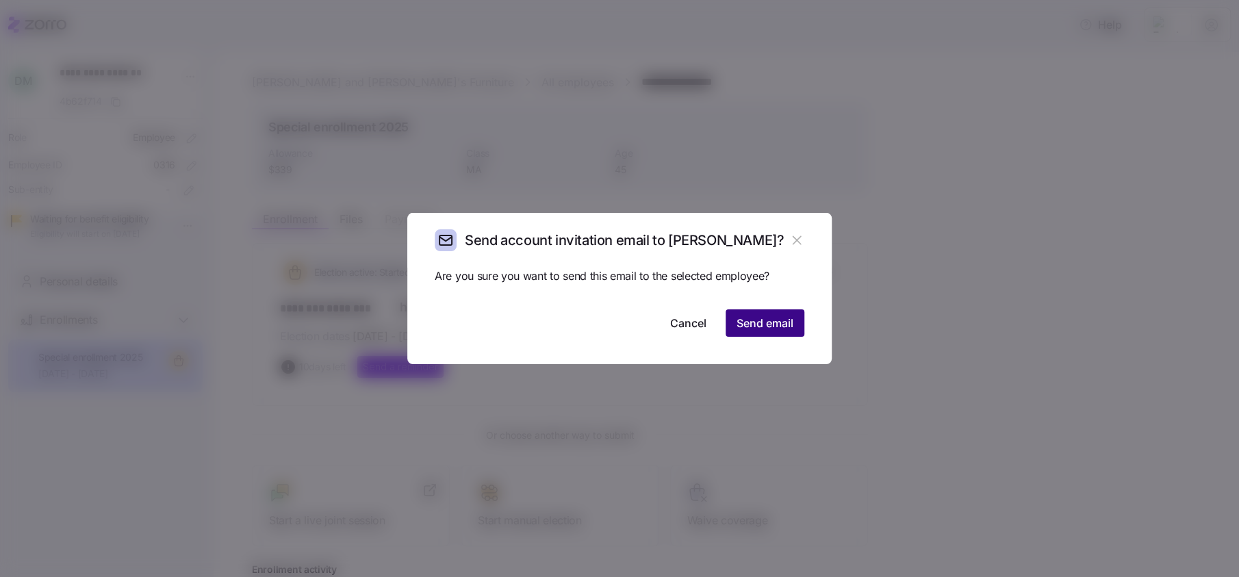
click at [758, 318] on span "Send email" at bounding box center [764, 323] width 57 height 16
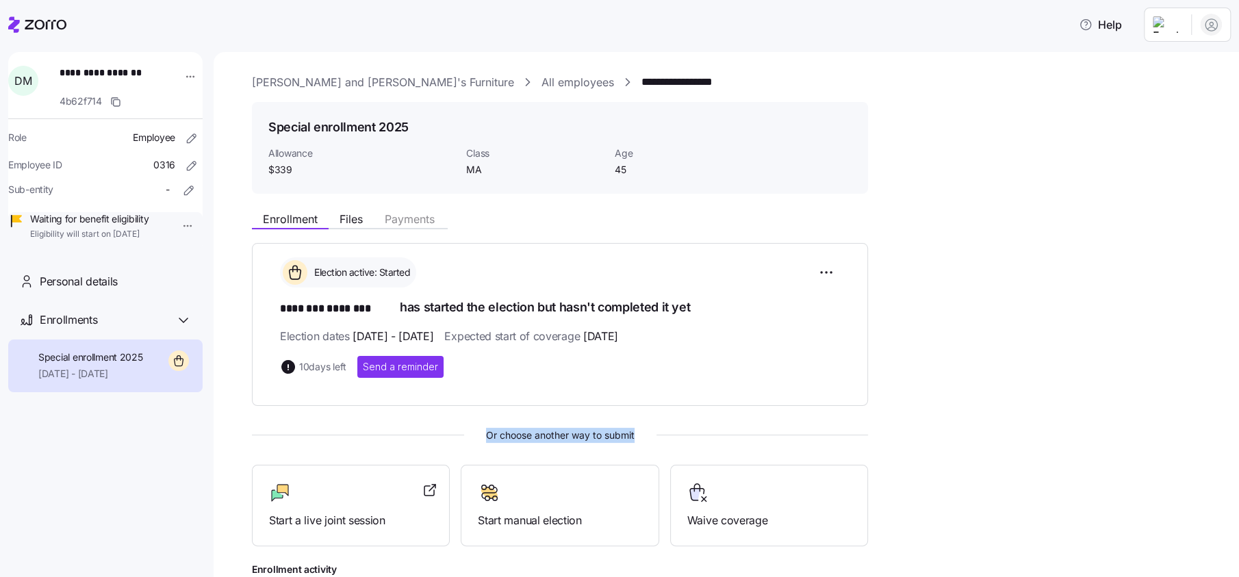
drag, startPoint x: 727, startPoint y: 430, endPoint x: 864, endPoint y: 451, distance: 137.8
click at [864, 451] on div "Election active: Started ******** ******** has started the election but hasn't …" at bounding box center [560, 457] width 616 height 428
click at [855, 123] on div "Special enrollment 2025 Allowance $339 Class MA Age 45" at bounding box center [560, 148] width 616 height 92
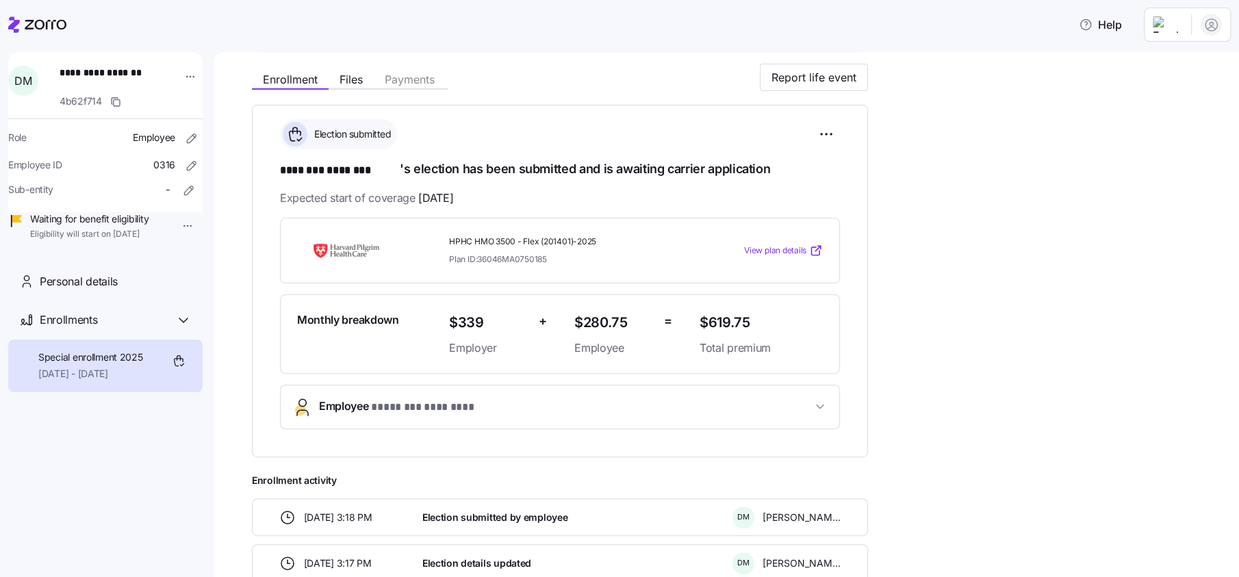
scroll to position [170, 0]
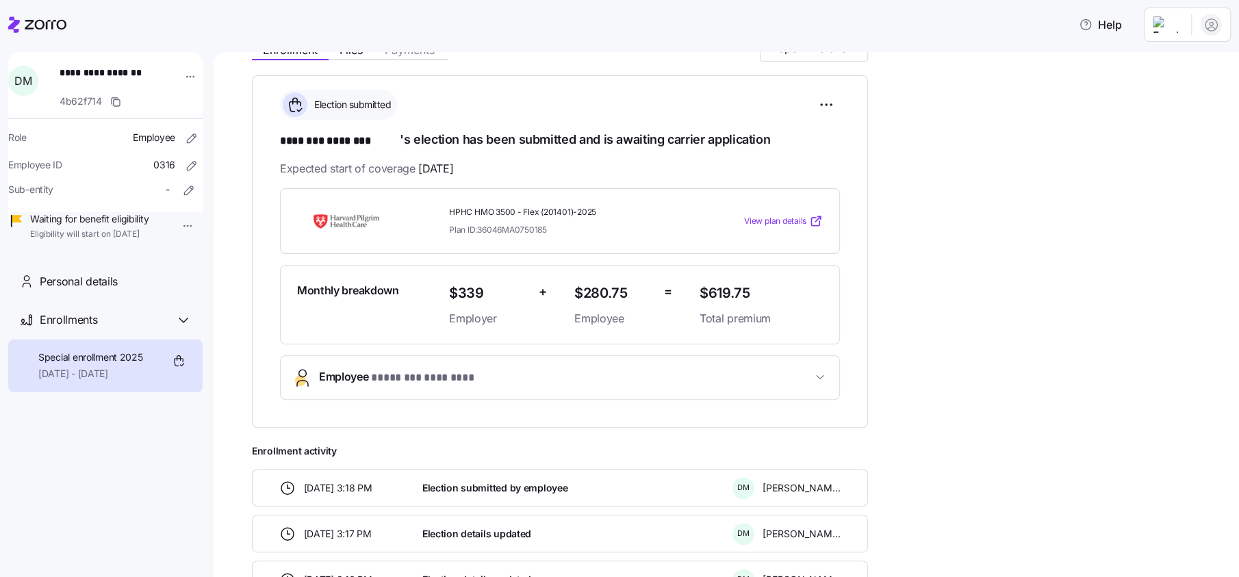
click at [1122, 489] on div "**********" at bounding box center [736, 431] width 968 height 794
click at [825, 106] on html "**********" at bounding box center [619, 284] width 1239 height 569
click at [940, 135] on html "**********" at bounding box center [619, 284] width 1239 height 569
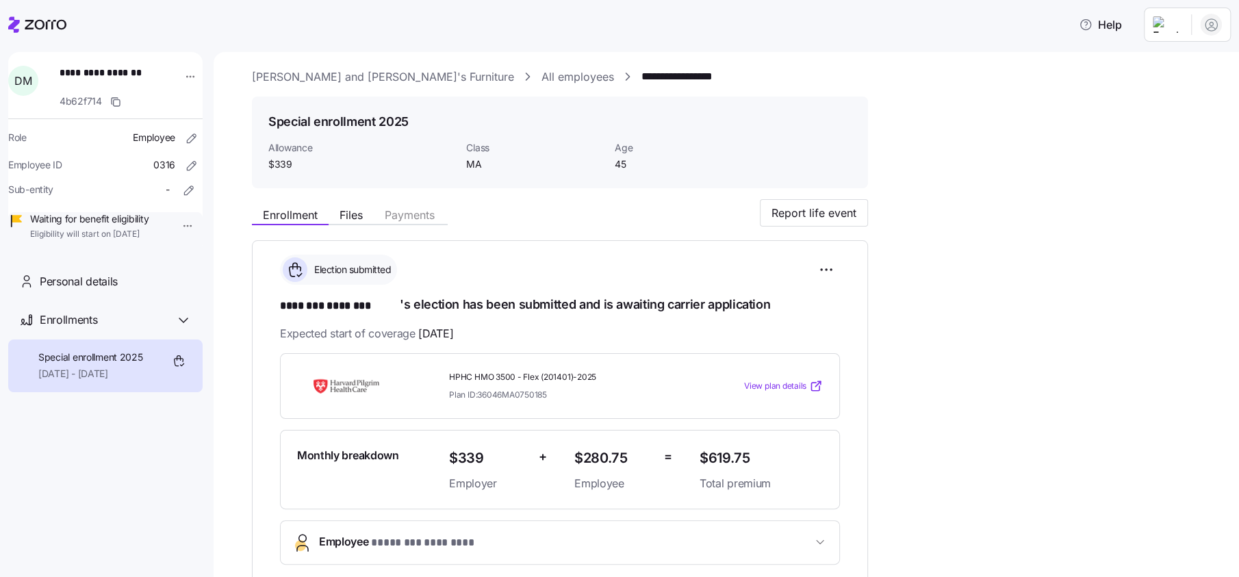
scroll to position [0, 0]
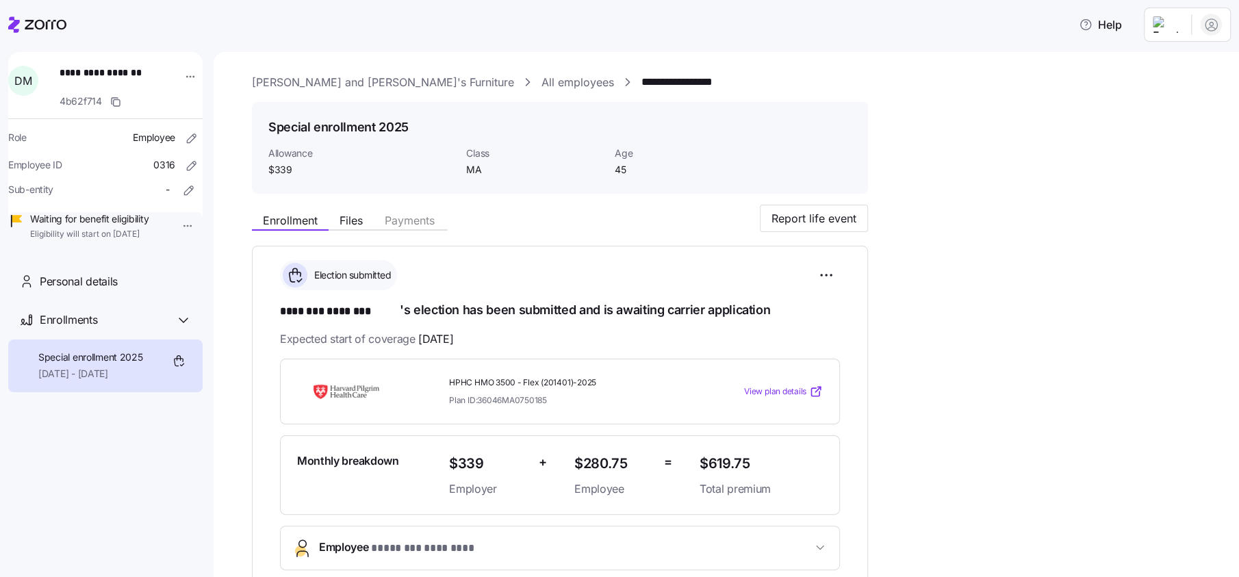
click at [36, 38] on div at bounding box center [37, 24] width 58 height 38
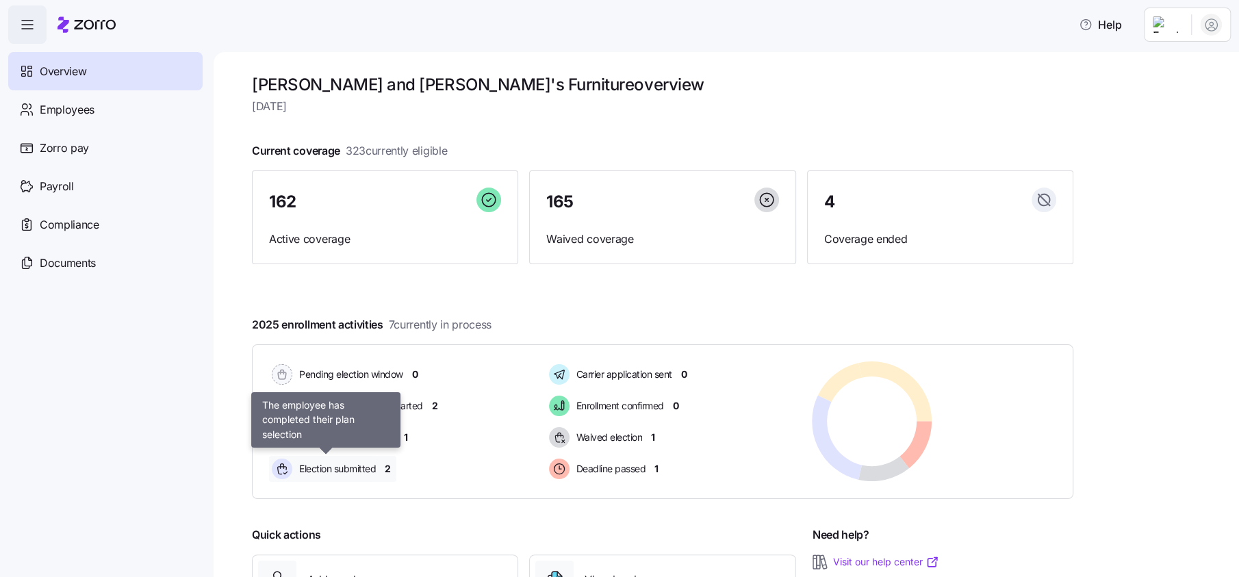
click at [387, 462] on span "2" at bounding box center [388, 469] width 6 height 14
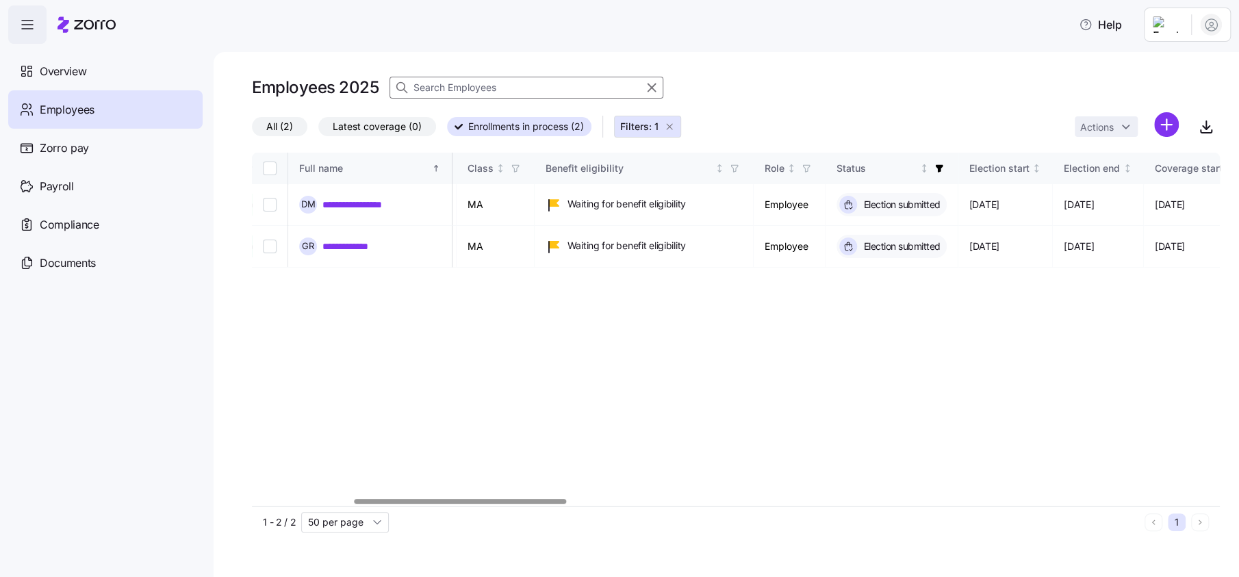
scroll to position [0, 721]
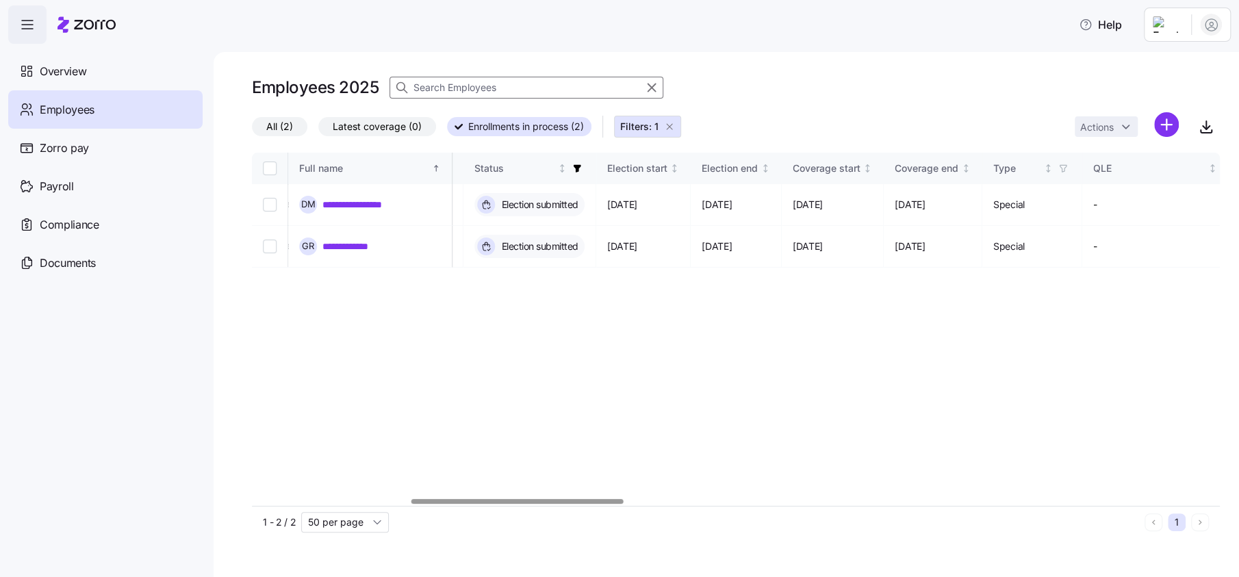
click at [536, 504] on div at bounding box center [517, 501] width 212 height 5
click at [53, 25] on div at bounding box center [61, 24] width 107 height 38
click at [70, 21] on icon at bounding box center [86, 24] width 58 height 16
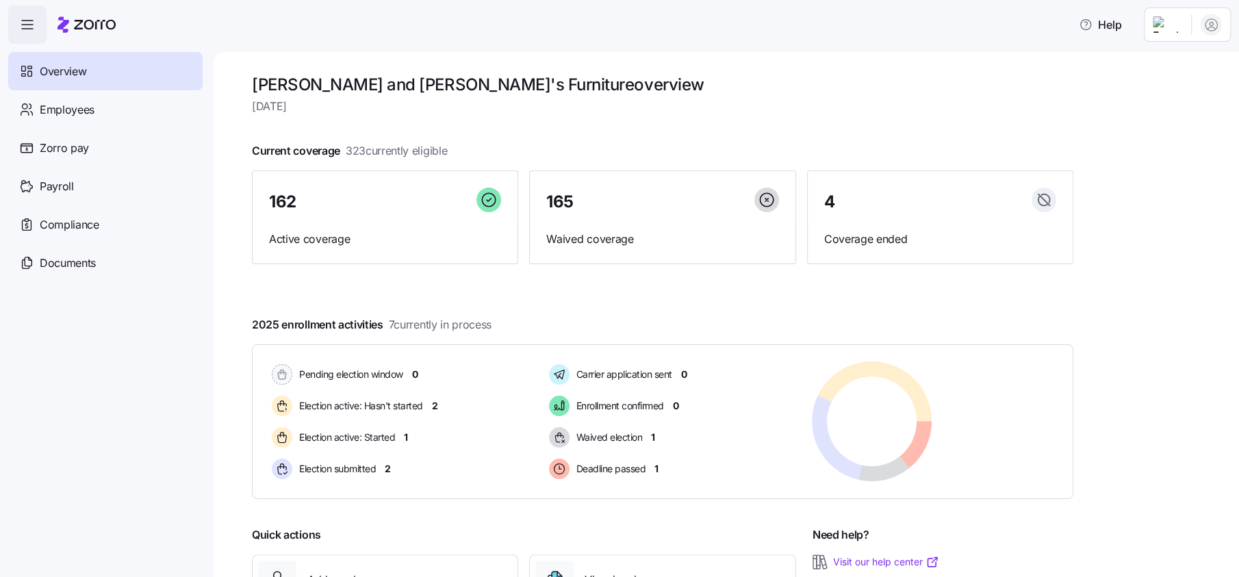
click at [1167, 23] on html "Help Overview Employees Zorro pay Payroll Compliance Documents Bernie and Phyl'…" at bounding box center [619, 284] width 1239 height 569
click at [1163, 144] on div "Log out" at bounding box center [1155, 138] width 53 height 15
